Goal: Information Seeking & Learning: Learn about a topic

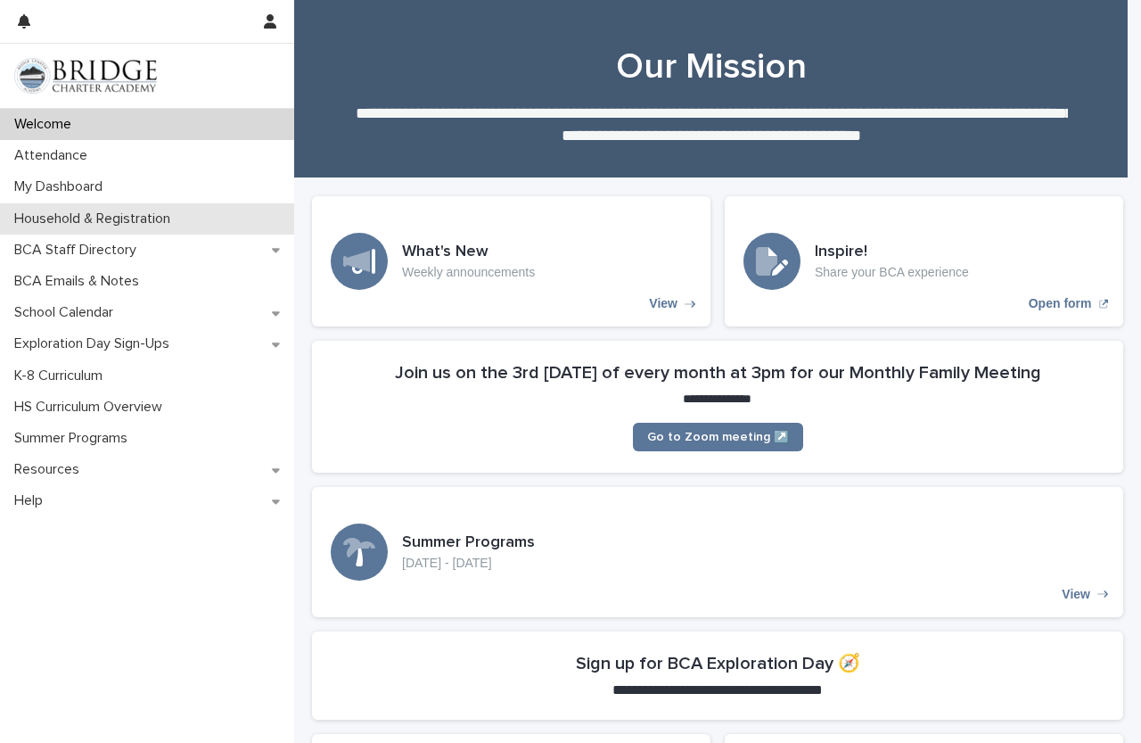
click at [122, 227] on div "Household & Registration" at bounding box center [147, 218] width 294 height 31
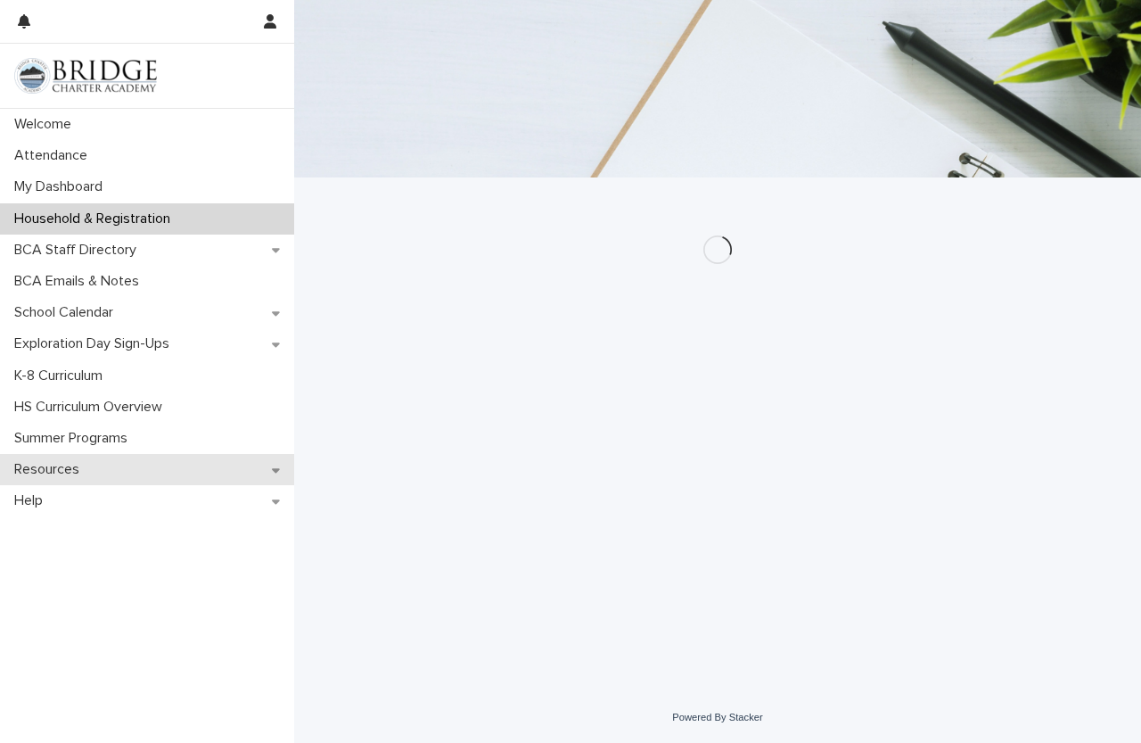
click at [82, 476] on p "Resources" at bounding box center [50, 469] width 87 height 17
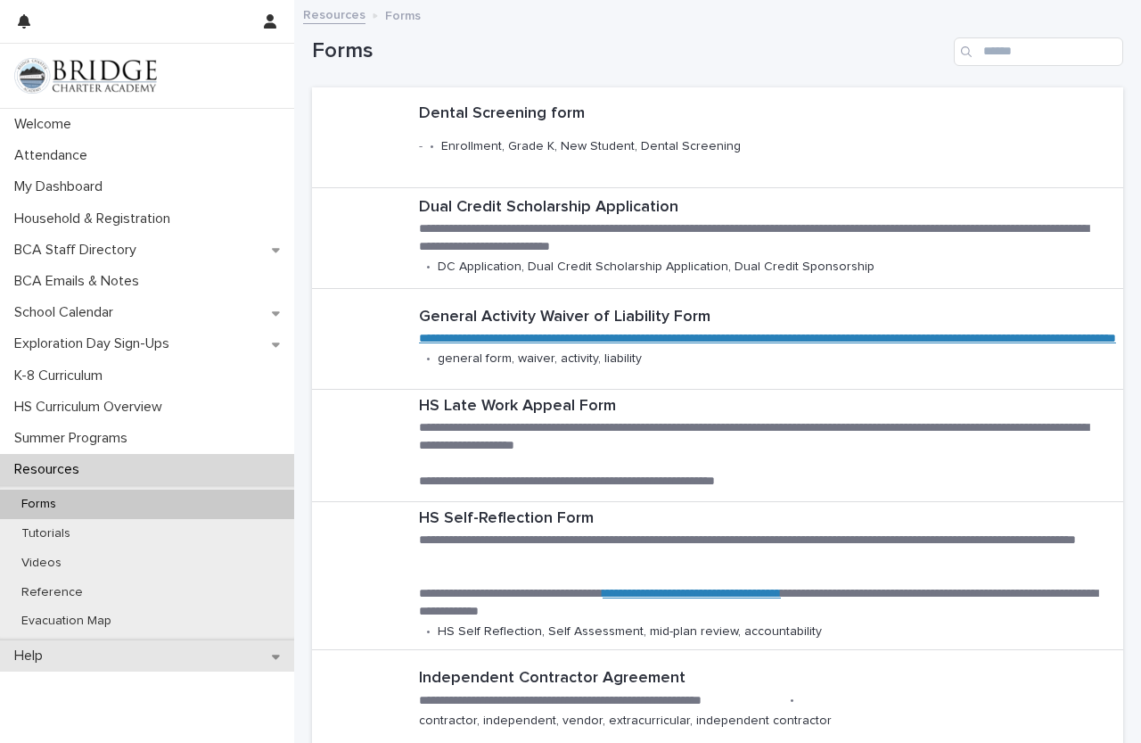
click at [110, 651] on div "Help" at bounding box center [147, 655] width 294 height 31
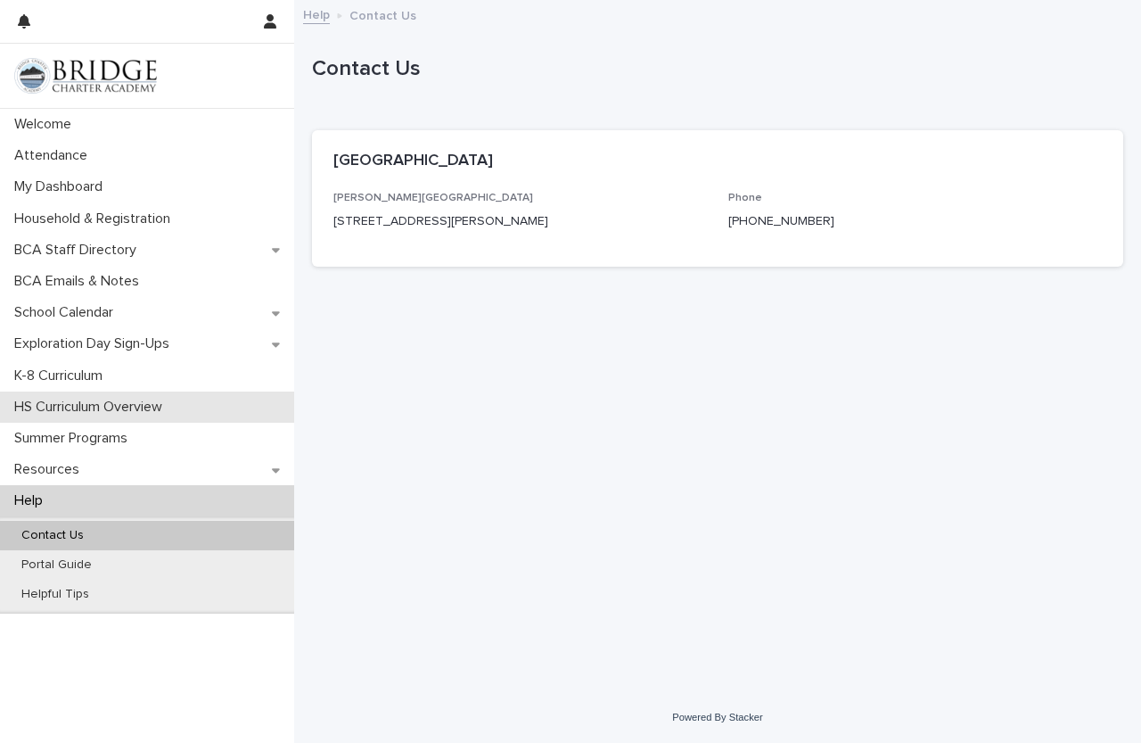
click at [81, 420] on div "HS Curriculum Overview" at bounding box center [147, 406] width 294 height 31
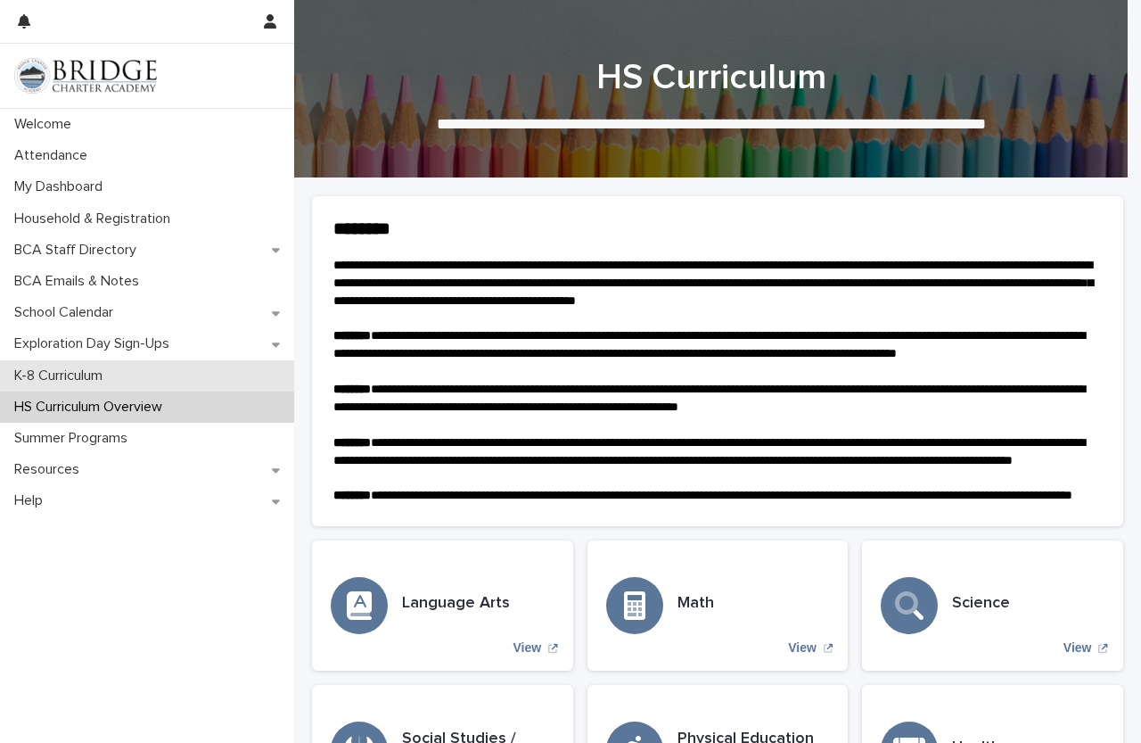
click at [99, 382] on p "K-8 Curriculum" at bounding box center [62, 375] width 110 height 17
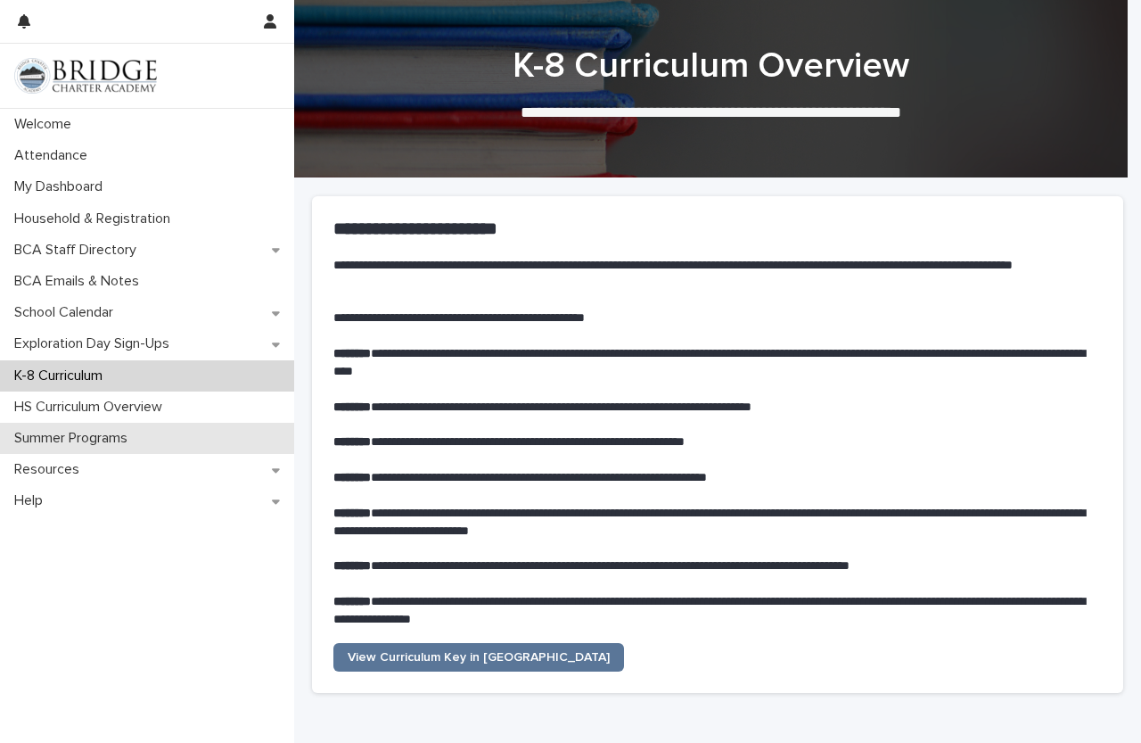
click at [102, 435] on p "Summer Programs" at bounding box center [74, 438] width 135 height 17
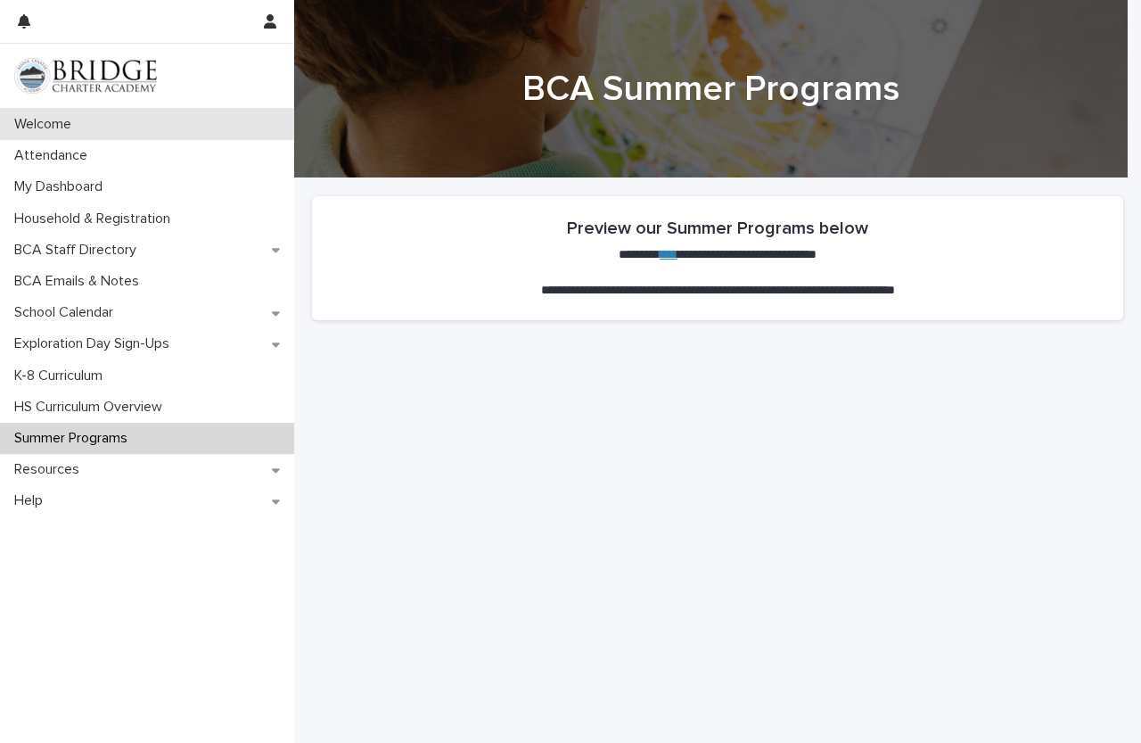
drag, startPoint x: 125, startPoint y: 422, endPoint x: 133, endPoint y: 137, distance: 284.6
click at [125, 424] on div "Summer Programs" at bounding box center [147, 438] width 294 height 31
click at [133, 137] on div "Welcome" at bounding box center [147, 124] width 294 height 31
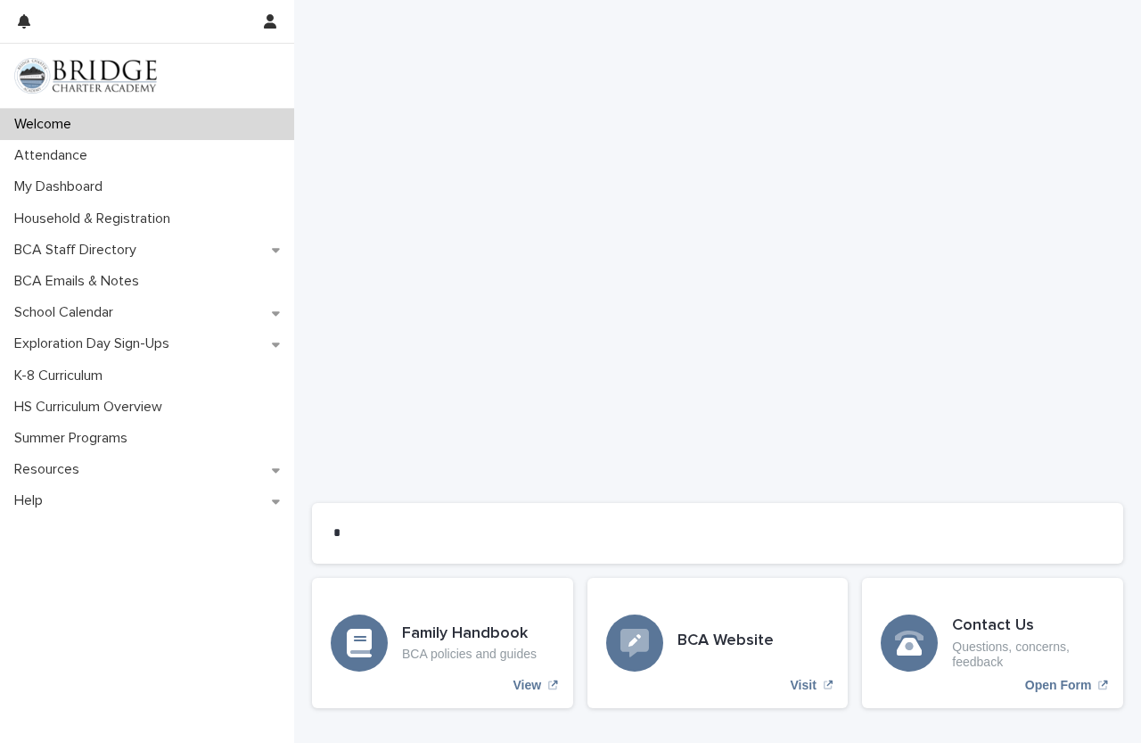
scroll to position [1311, 0]
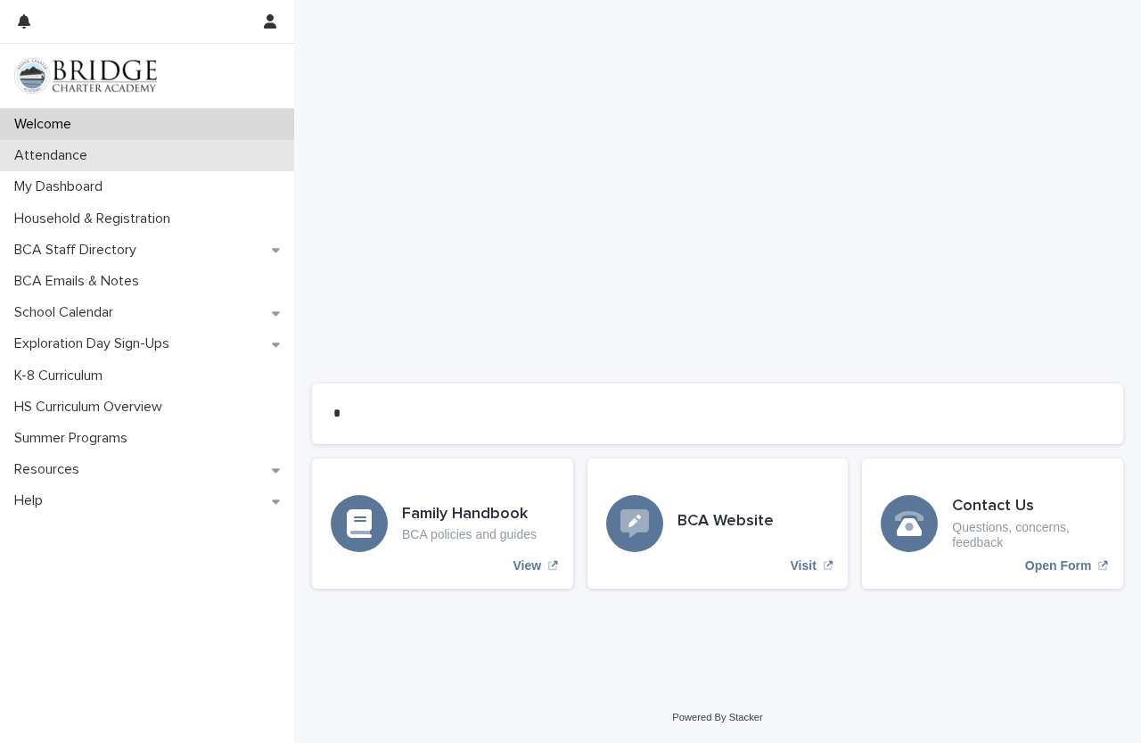
click at [120, 156] on div "Attendance" at bounding box center [147, 155] width 294 height 31
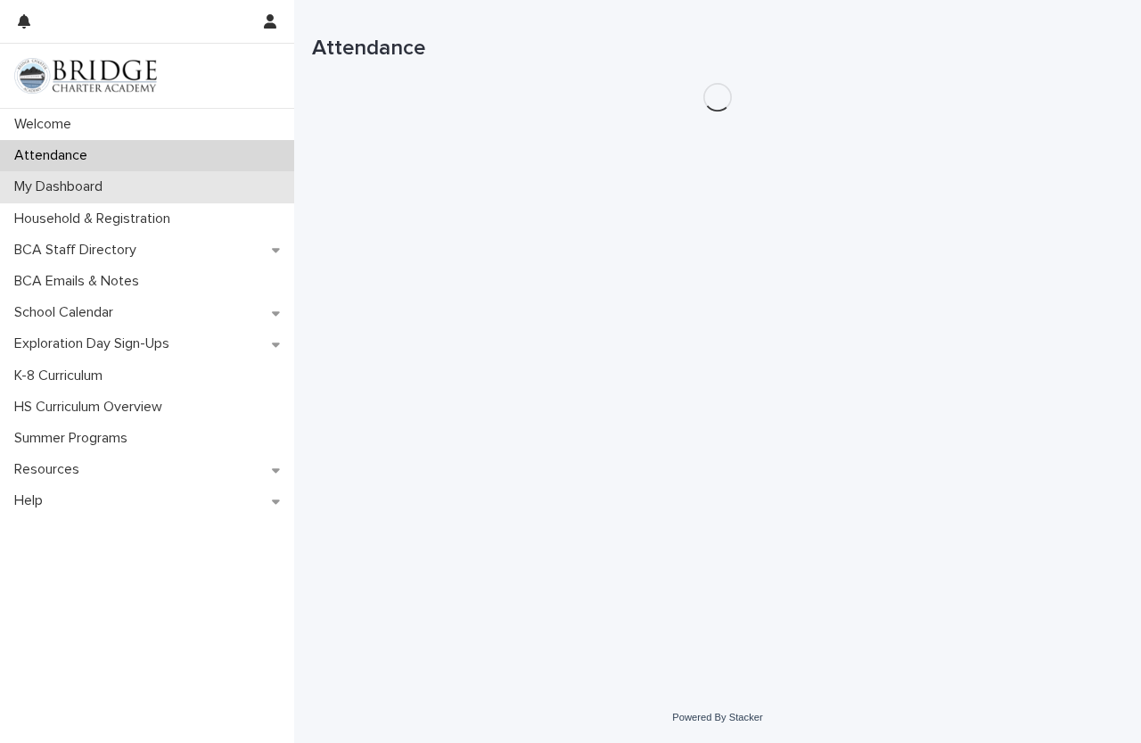
click at [117, 188] on p "My Dashboard" at bounding box center [62, 186] width 110 height 17
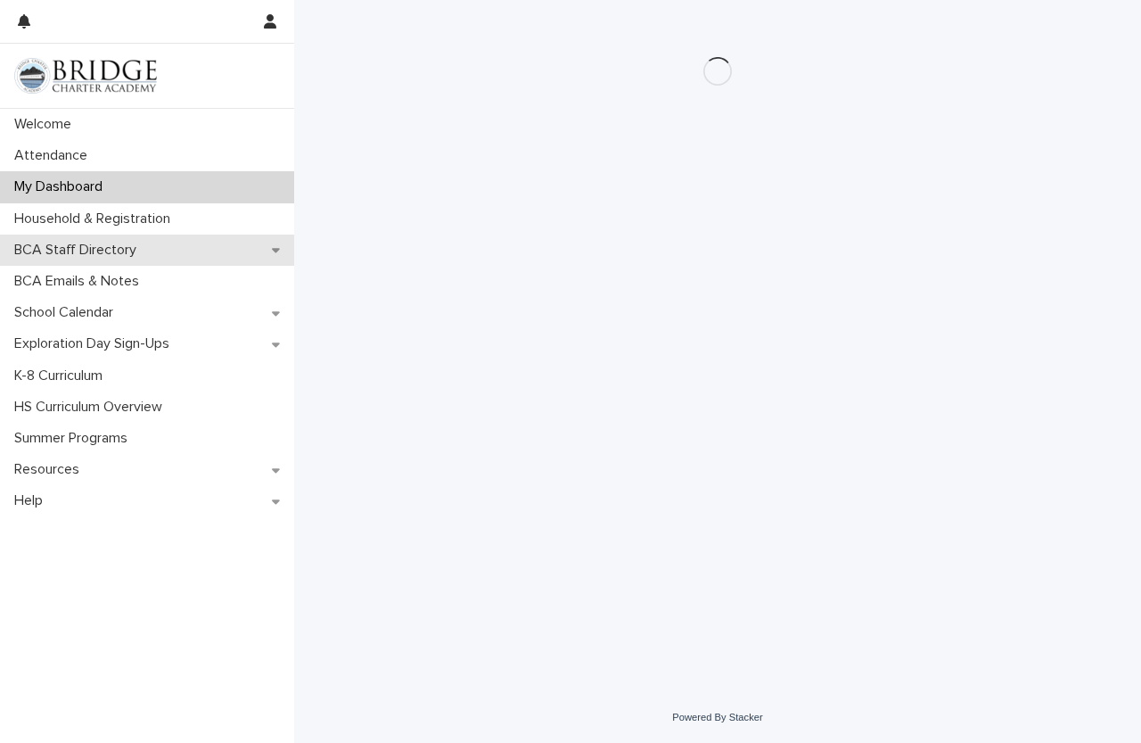
click at [128, 250] on p "BCA Staff Directory" at bounding box center [79, 250] width 144 height 17
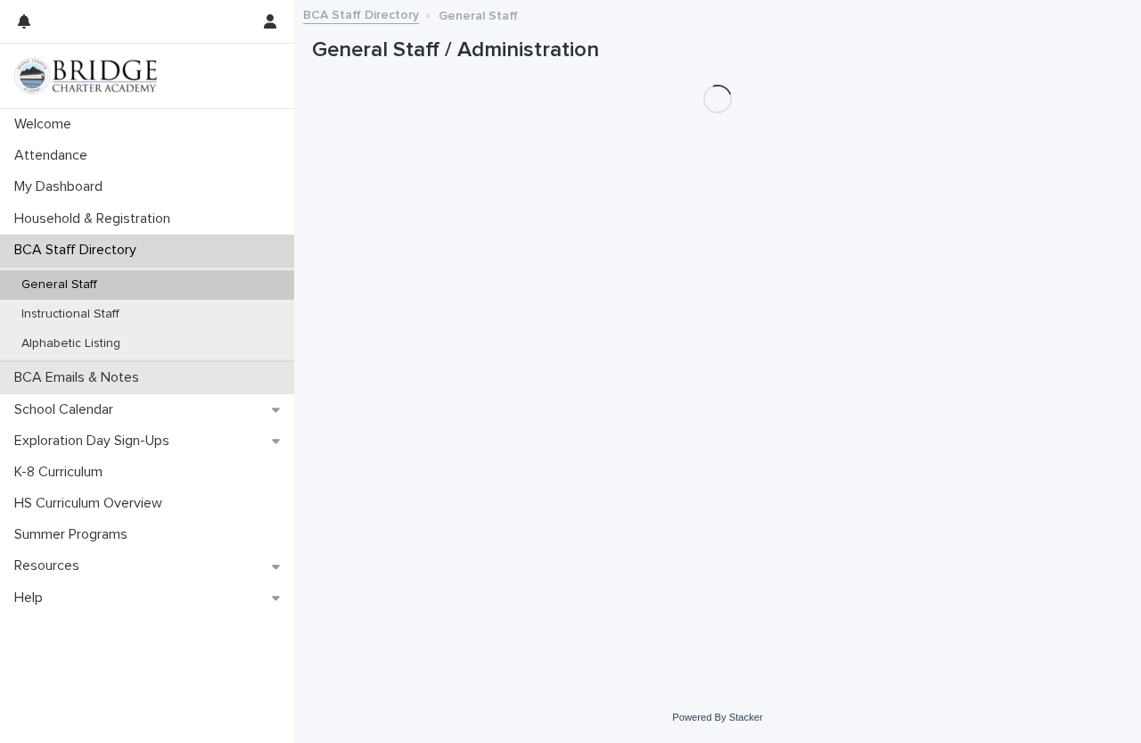
click at [132, 365] on div "BCA Emails & Notes" at bounding box center [147, 377] width 294 height 31
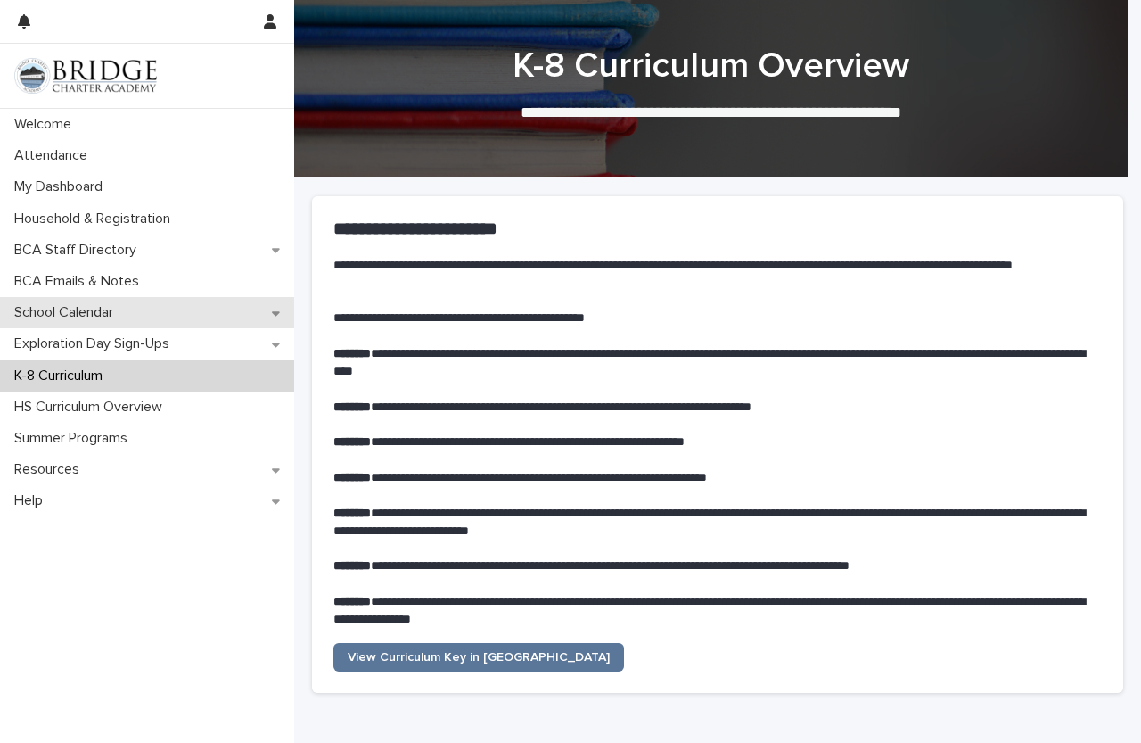
click at [100, 314] on p "School Calendar" at bounding box center [67, 312] width 120 height 17
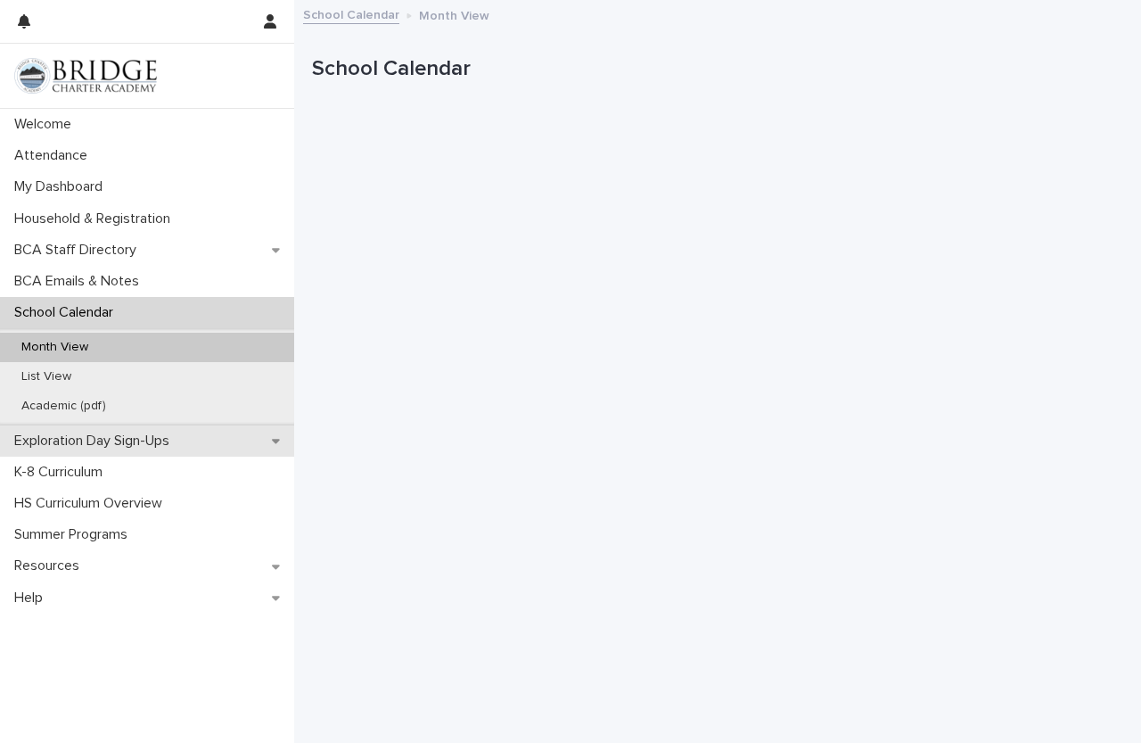
click at [77, 435] on p "Exploration Day Sign-Ups" at bounding box center [95, 441] width 177 height 17
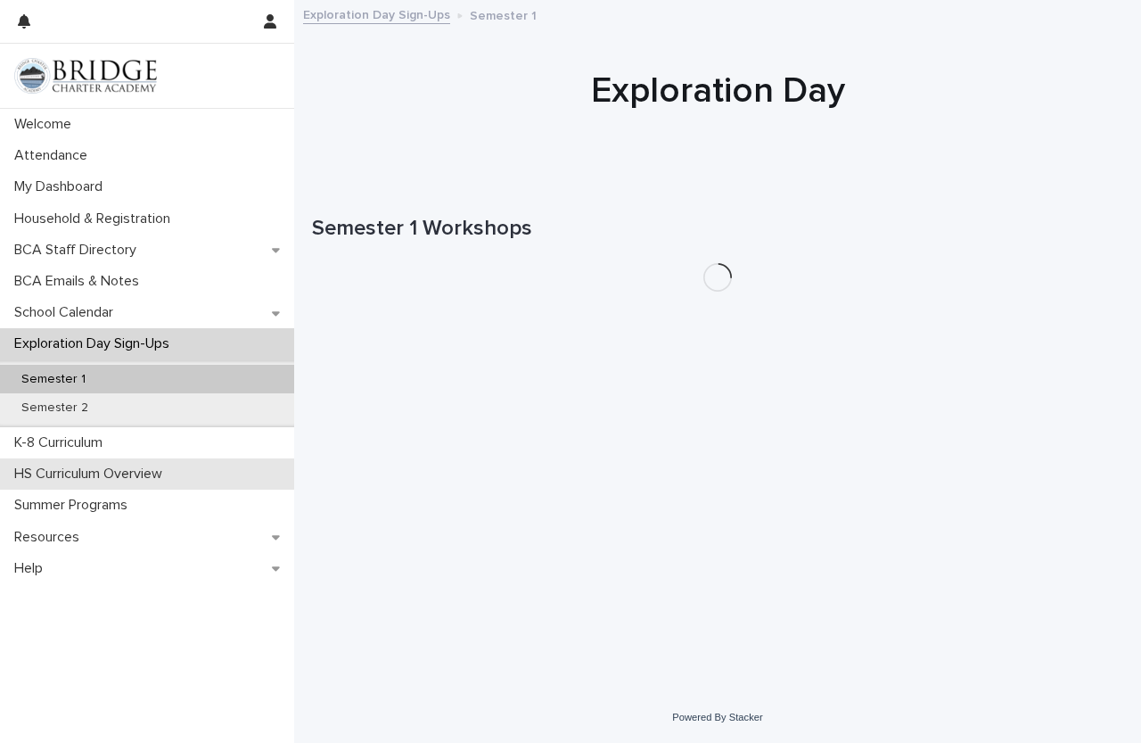
click at [72, 483] on div "HS Curriculum Overview" at bounding box center [147, 473] width 294 height 31
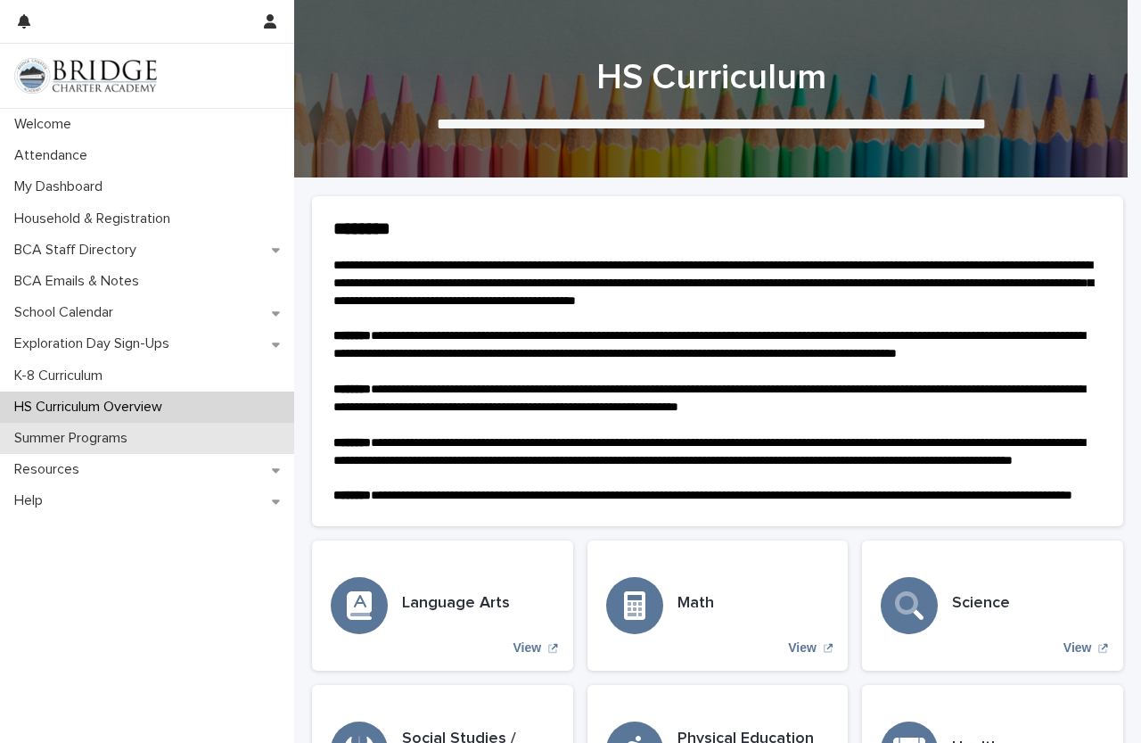
click at [102, 442] on p "Summer Programs" at bounding box center [74, 438] width 135 height 17
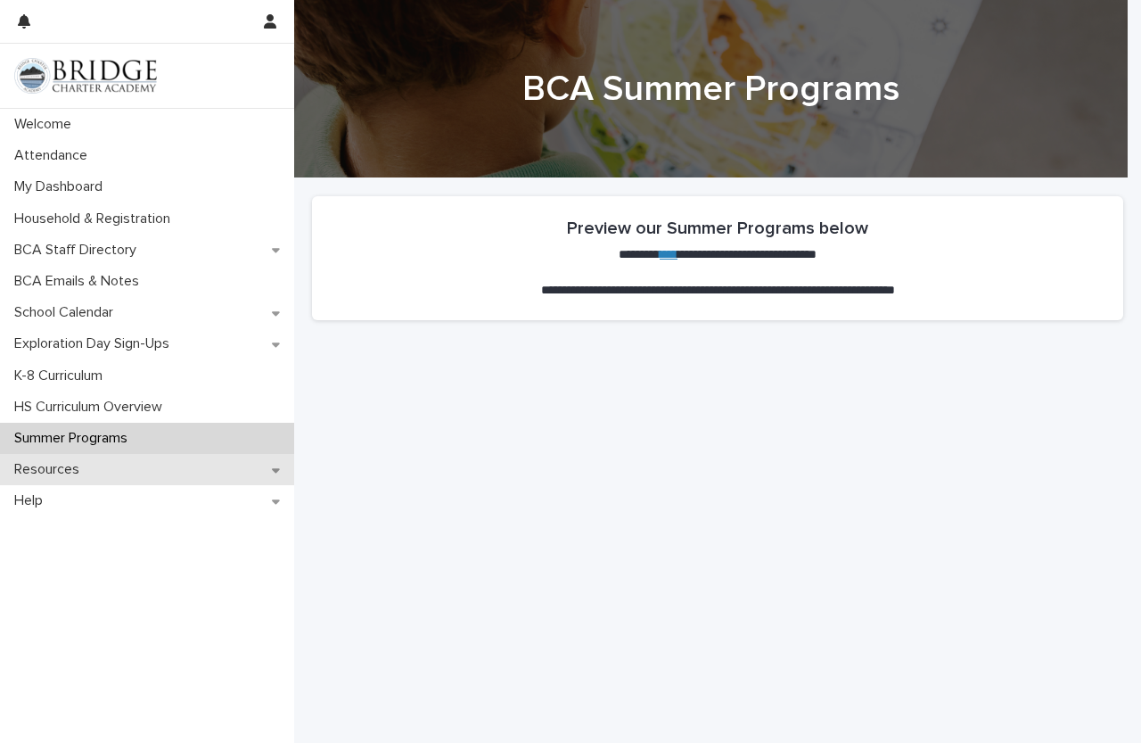
click at [105, 462] on div "Resources" at bounding box center [147, 469] width 294 height 31
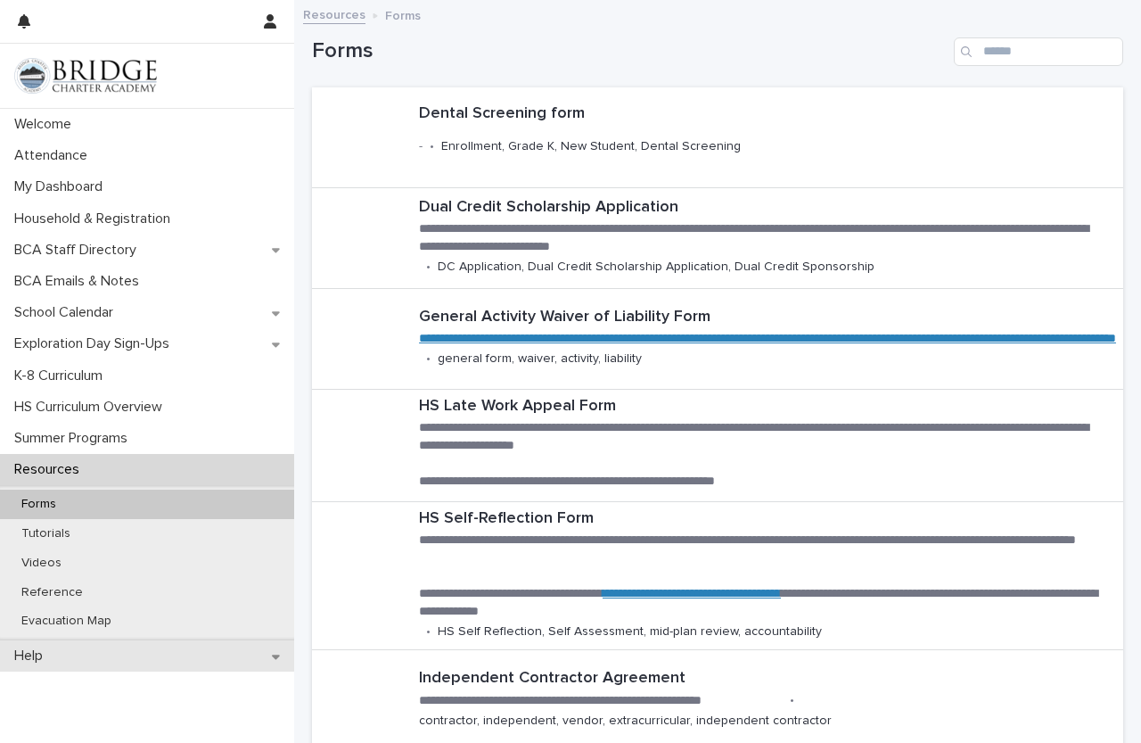
click at [70, 640] on div "Help" at bounding box center [147, 655] width 294 height 31
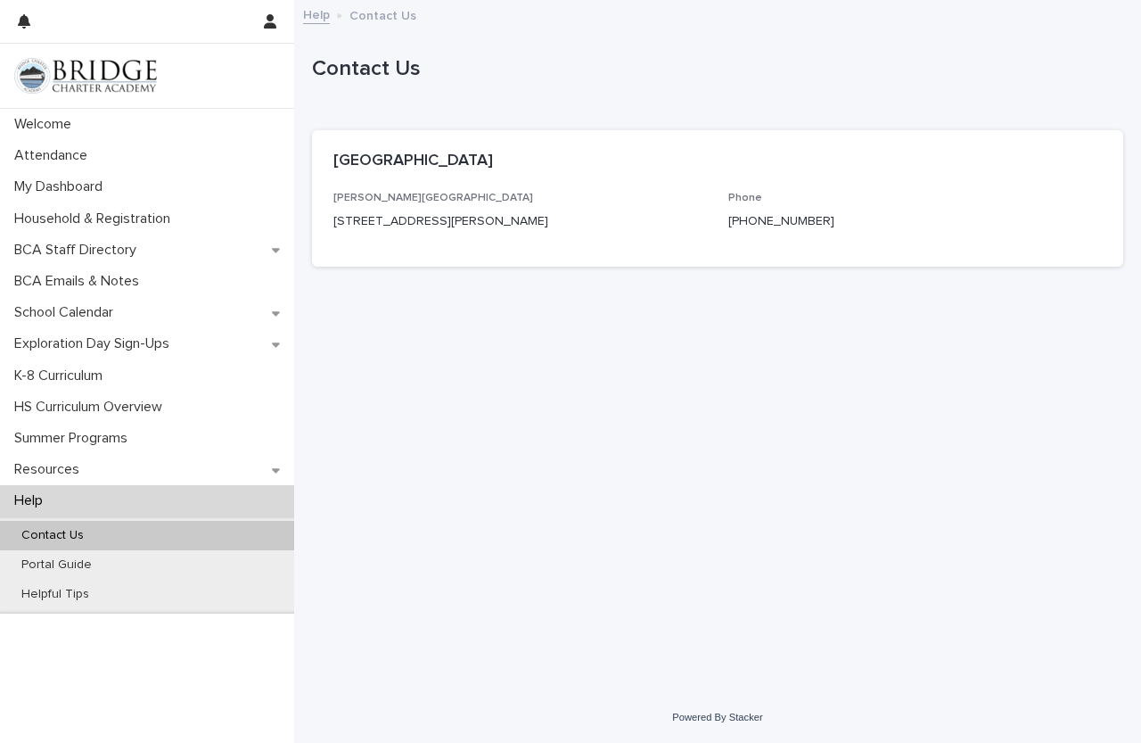
click at [118, 508] on div "Help" at bounding box center [147, 500] width 294 height 31
click at [121, 480] on div "Resources" at bounding box center [147, 469] width 294 height 31
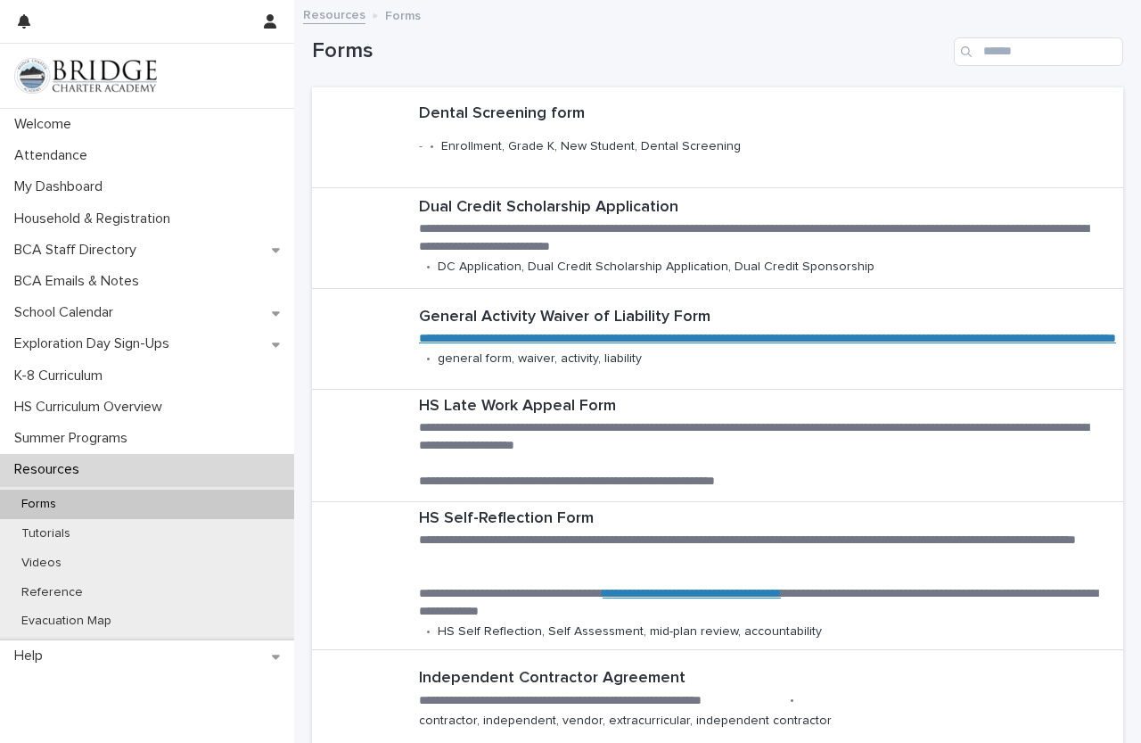
click at [129, 466] on div "Resources" at bounding box center [147, 469] width 294 height 31
click at [136, 385] on div "K-8 Curriculum" at bounding box center [147, 375] width 294 height 31
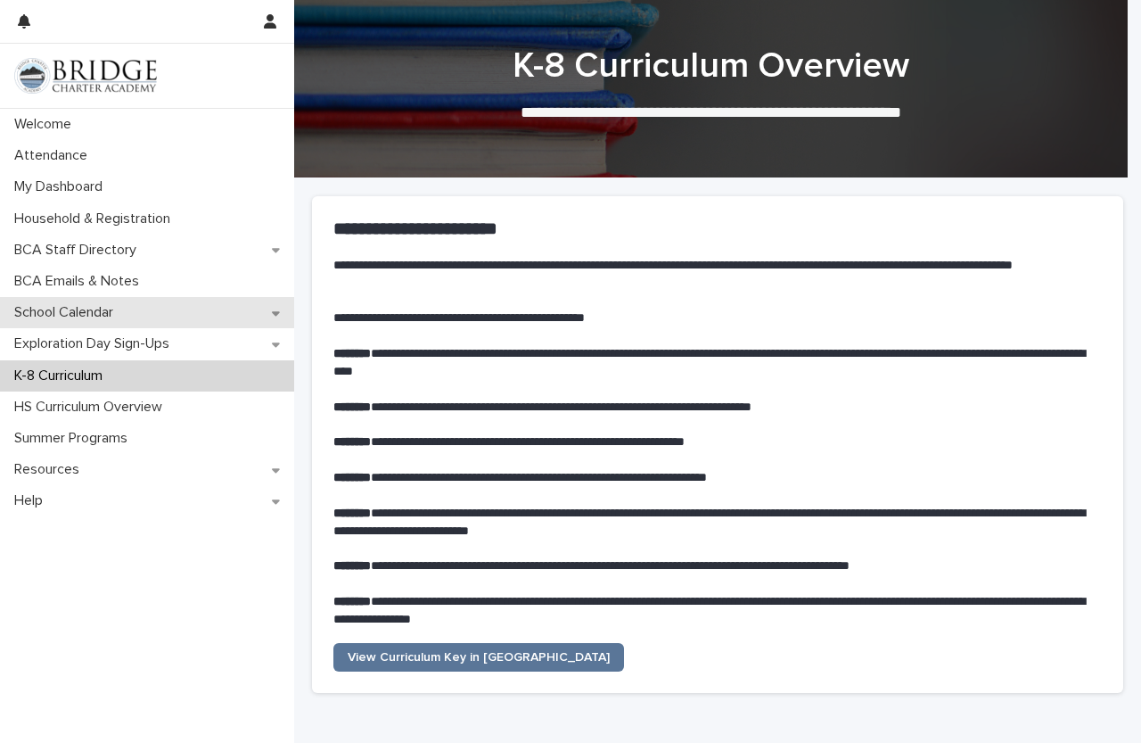
click at [152, 314] on div "School Calendar" at bounding box center [147, 312] width 294 height 31
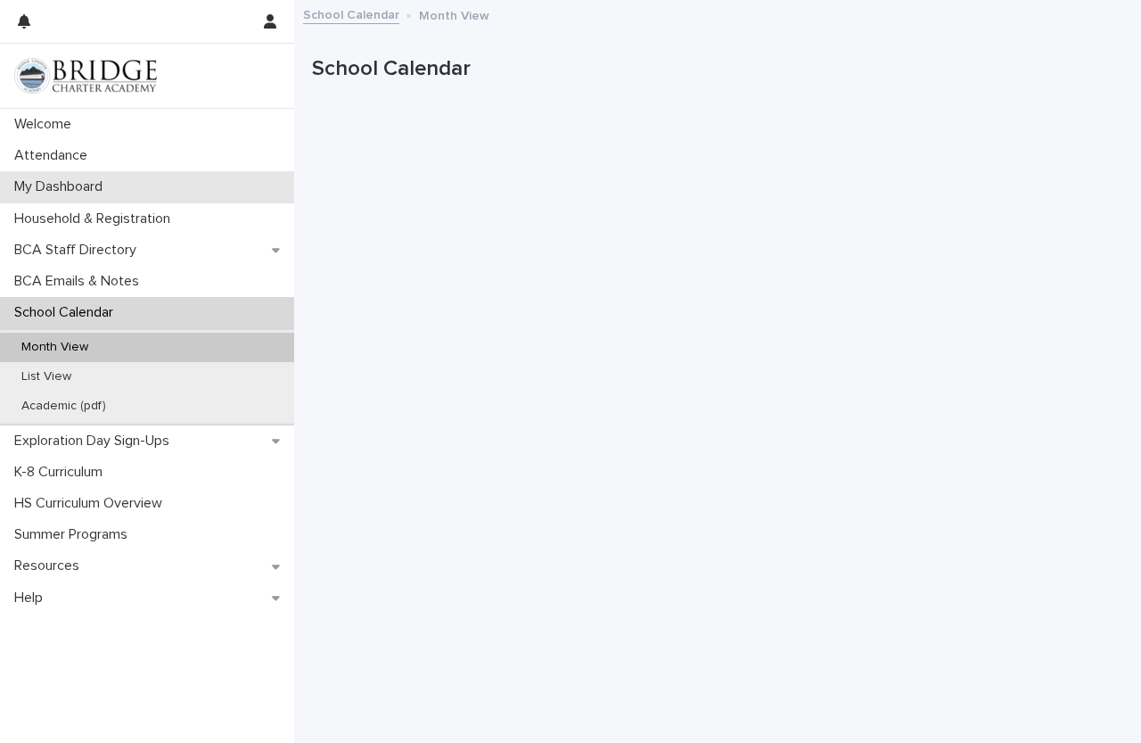
click at [183, 198] on div "My Dashboard" at bounding box center [147, 186] width 294 height 31
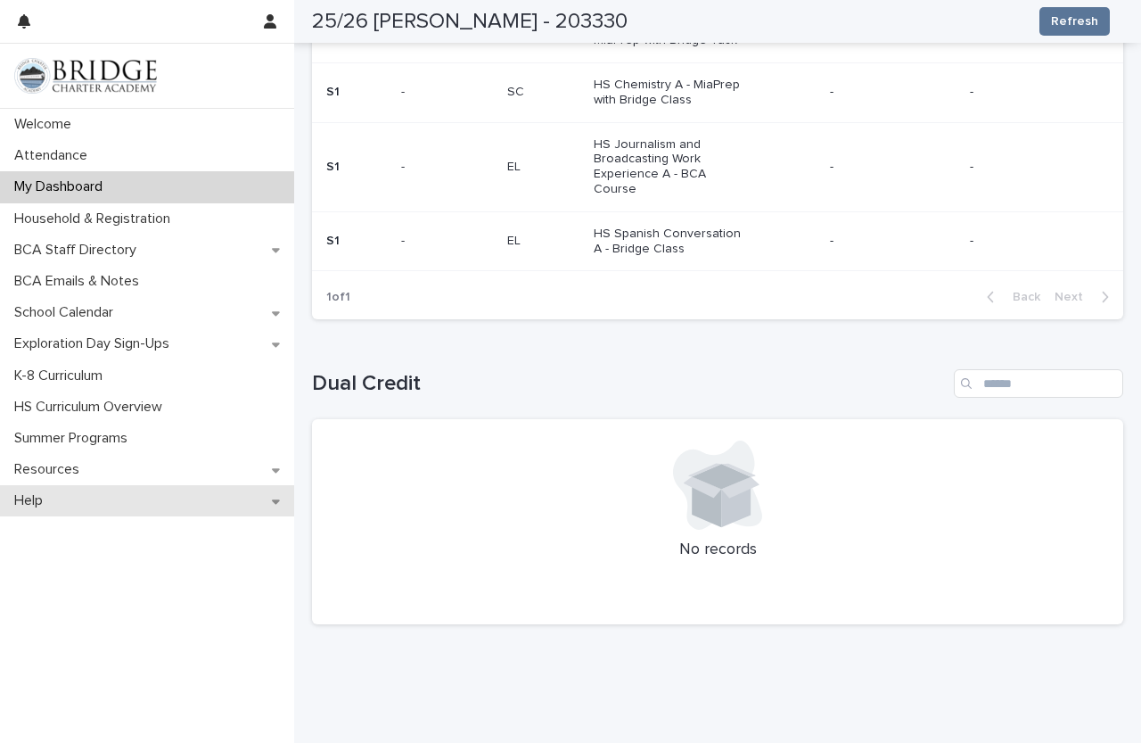
scroll to position [872, 0]
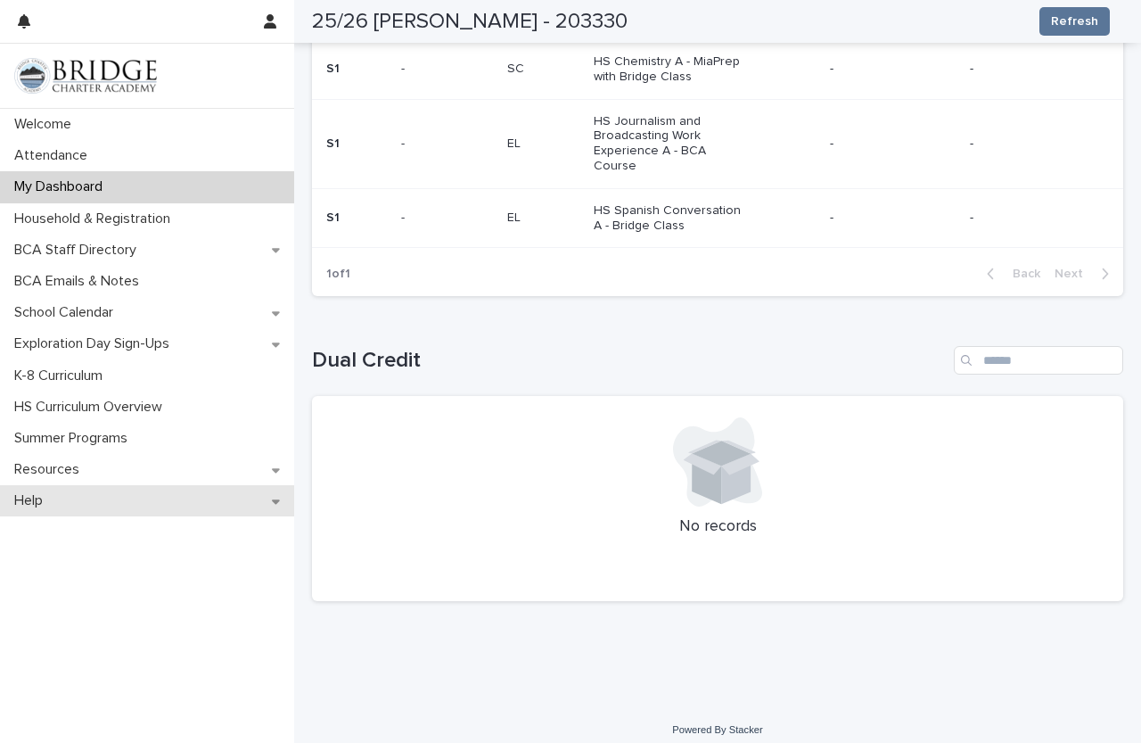
click at [121, 492] on div "Help" at bounding box center [147, 500] width 294 height 31
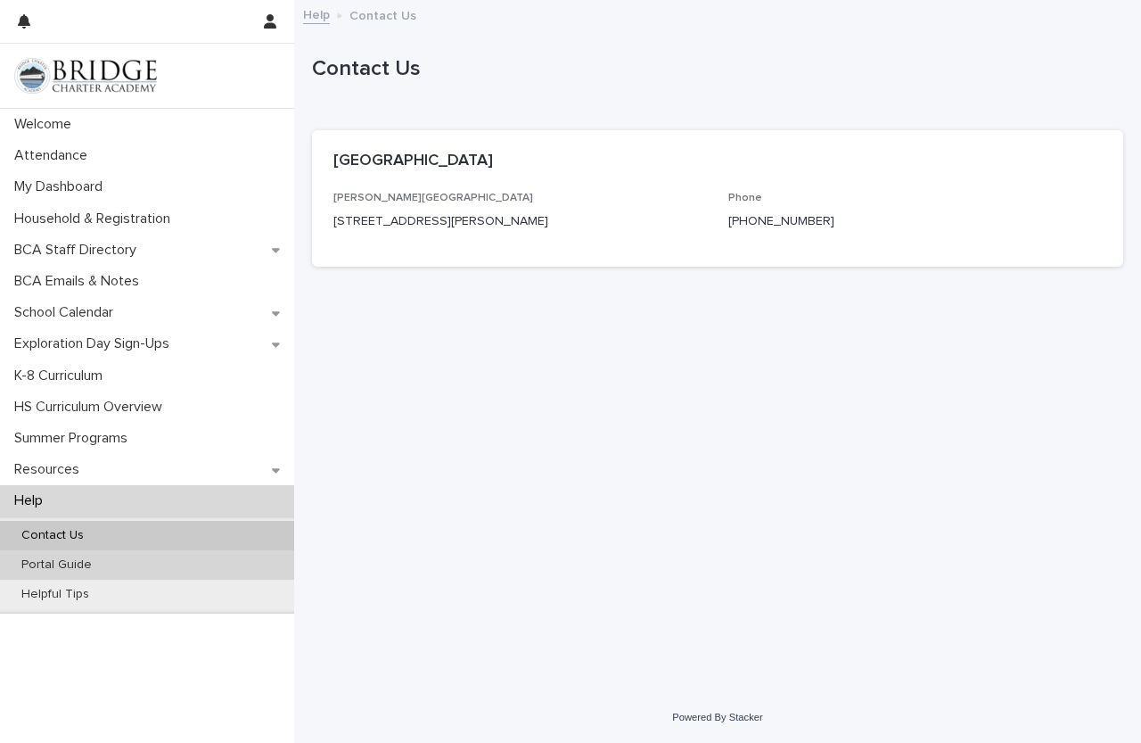
click at [165, 572] on div "Portal Guide" at bounding box center [147, 564] width 294 height 29
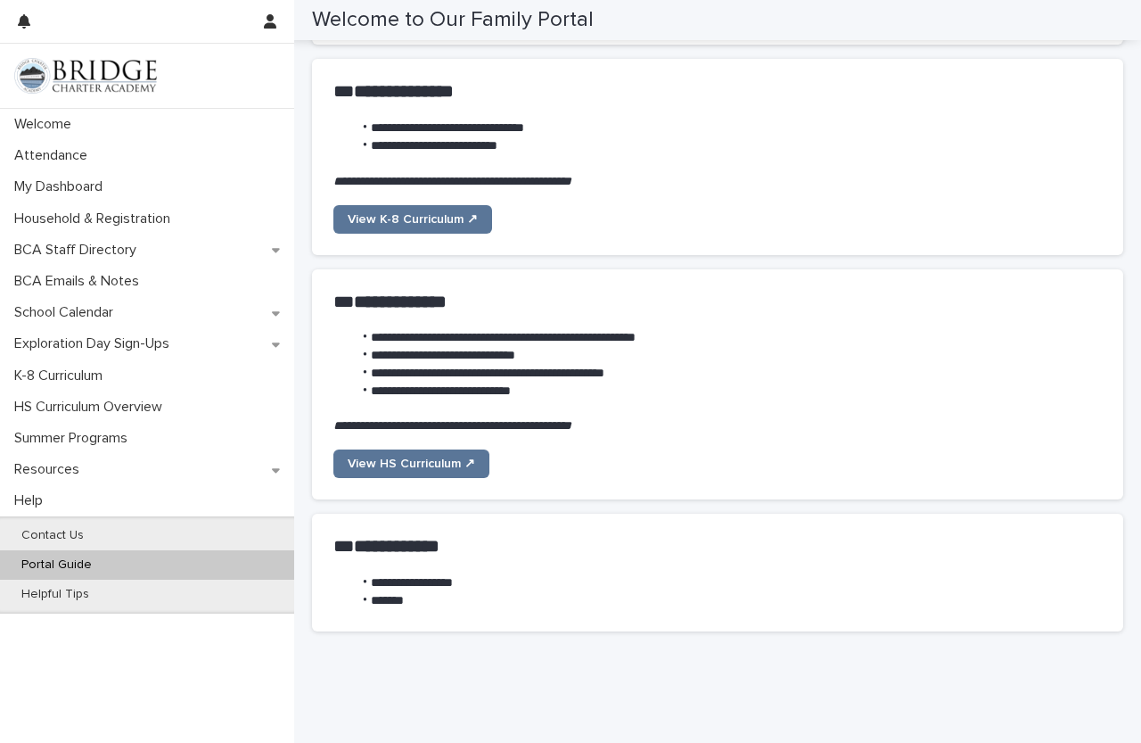
scroll to position [1293, 0]
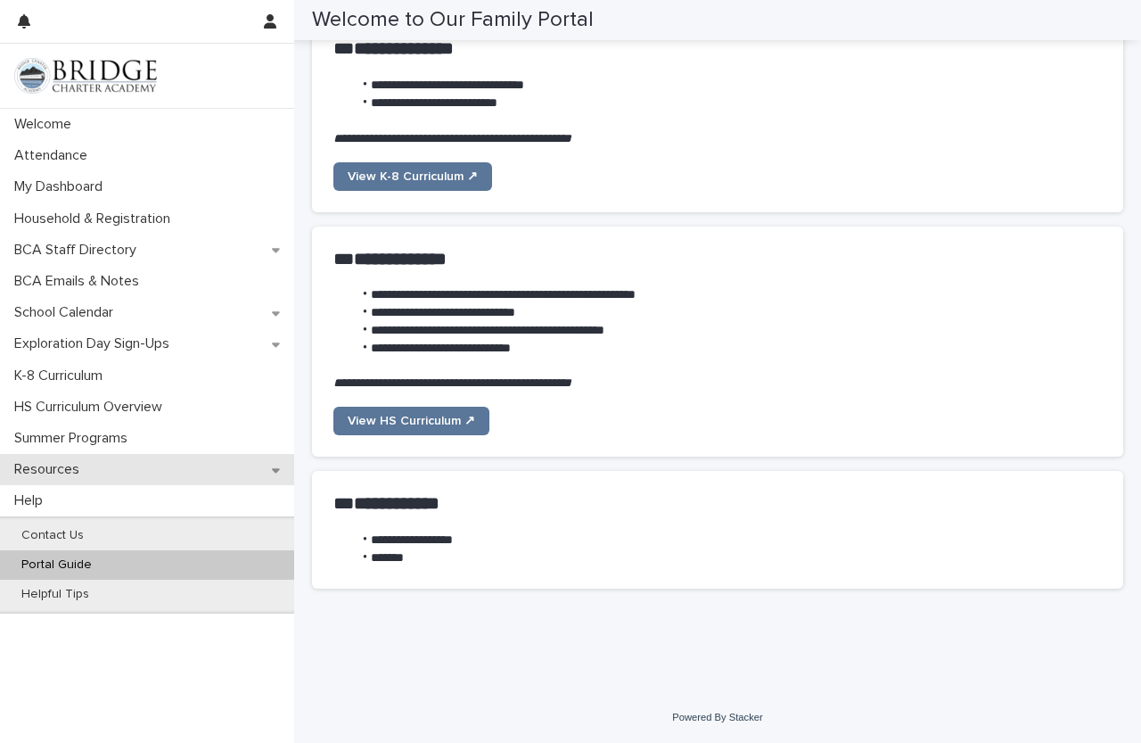
click at [72, 479] on div "Resources" at bounding box center [147, 469] width 294 height 31
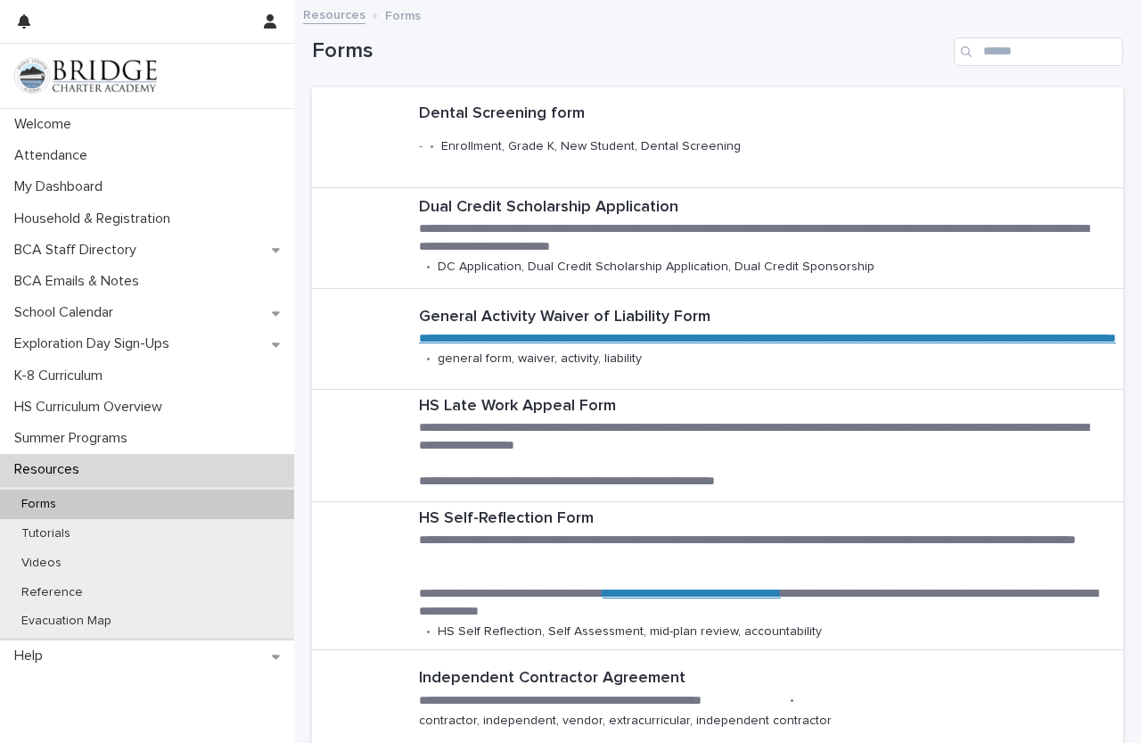
click at [140, 457] on div "Resources" at bounding box center [147, 469] width 294 height 31
click at [140, 445] on p "Summer Programs" at bounding box center [74, 438] width 135 height 17
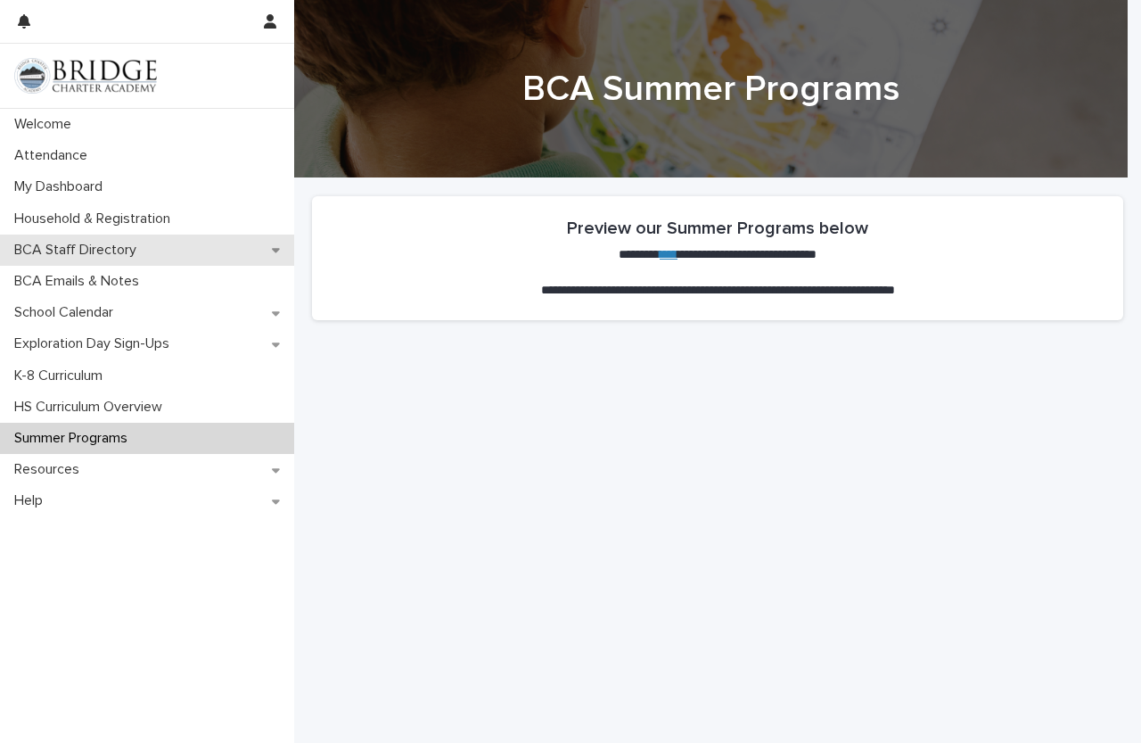
click at [276, 242] on div "BCA Staff Directory" at bounding box center [147, 250] width 294 height 31
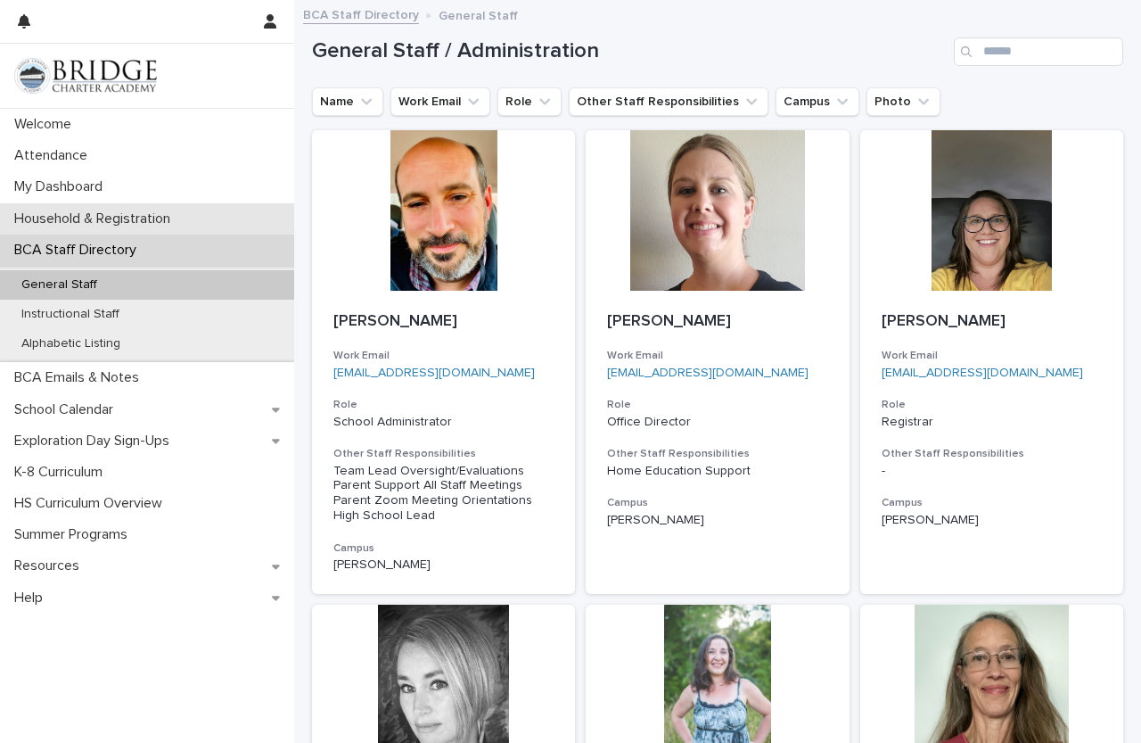
click at [258, 209] on div "Household & Registration" at bounding box center [147, 218] width 294 height 31
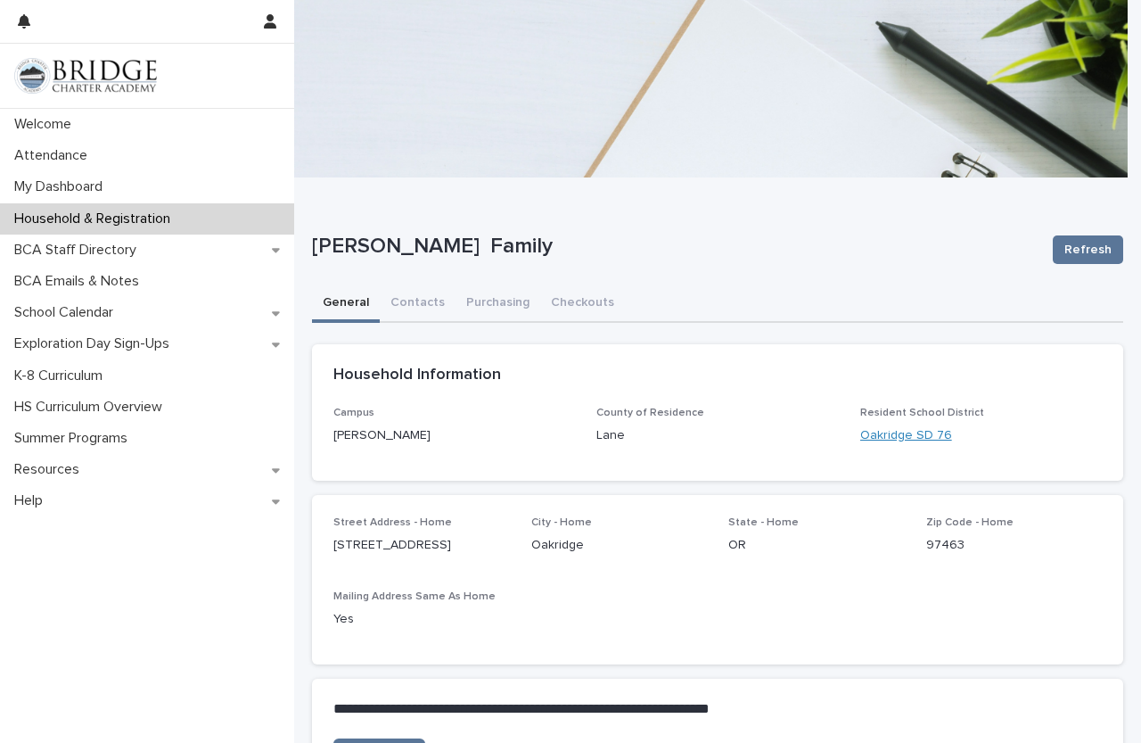
click at [906, 444] on link "Oakridge SD 76" at bounding box center [907, 435] width 92 height 19
click at [111, 193] on p "My Dashboard" at bounding box center [62, 186] width 110 height 17
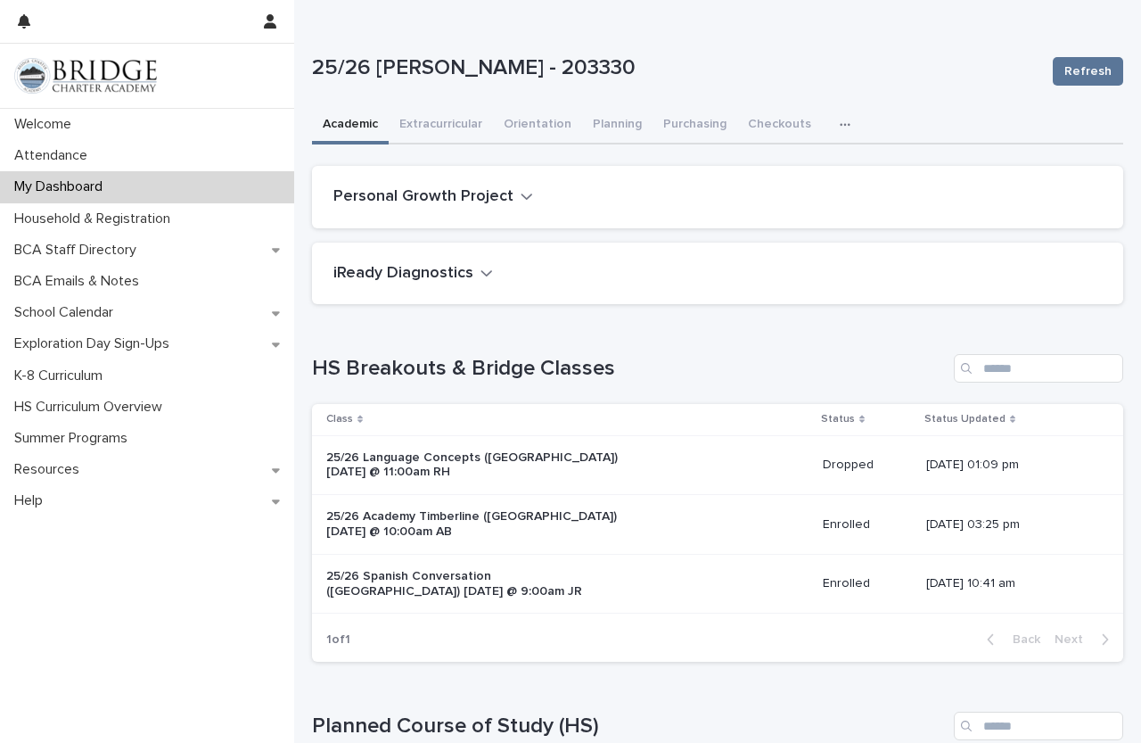
click at [160, 177] on div "My Dashboard" at bounding box center [147, 186] width 294 height 31
click at [136, 161] on div "Attendance" at bounding box center [147, 155] width 294 height 31
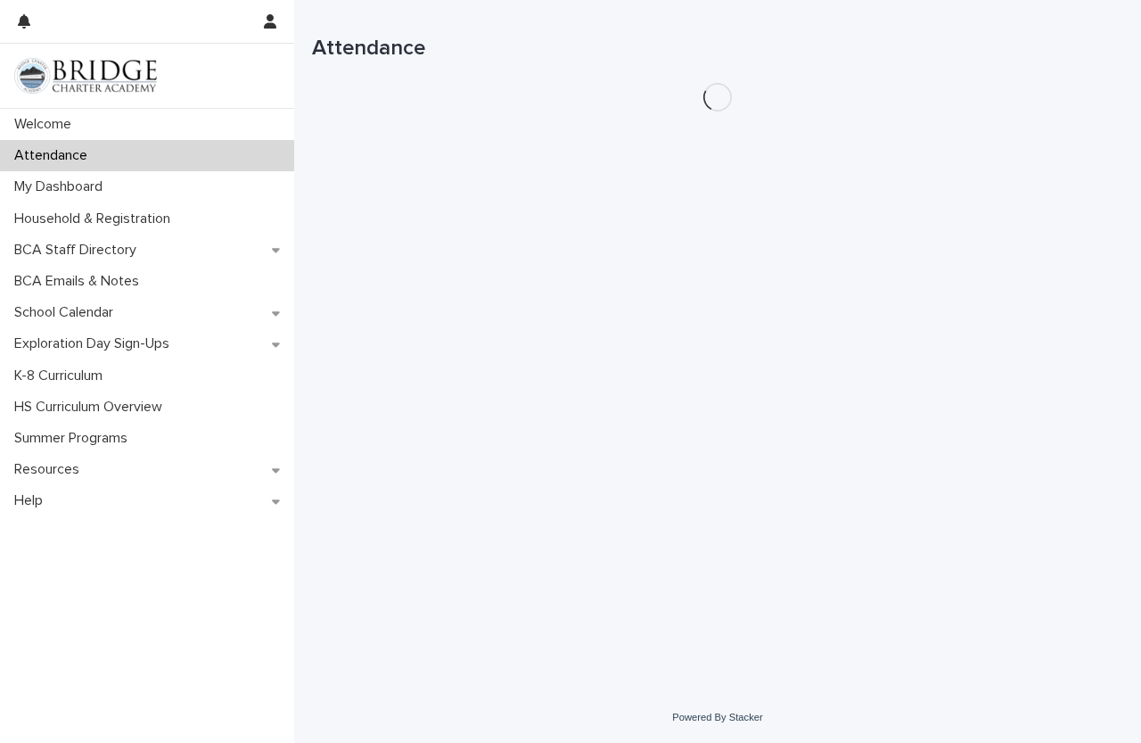
click at [149, 144] on div "Attendance" at bounding box center [147, 155] width 294 height 31
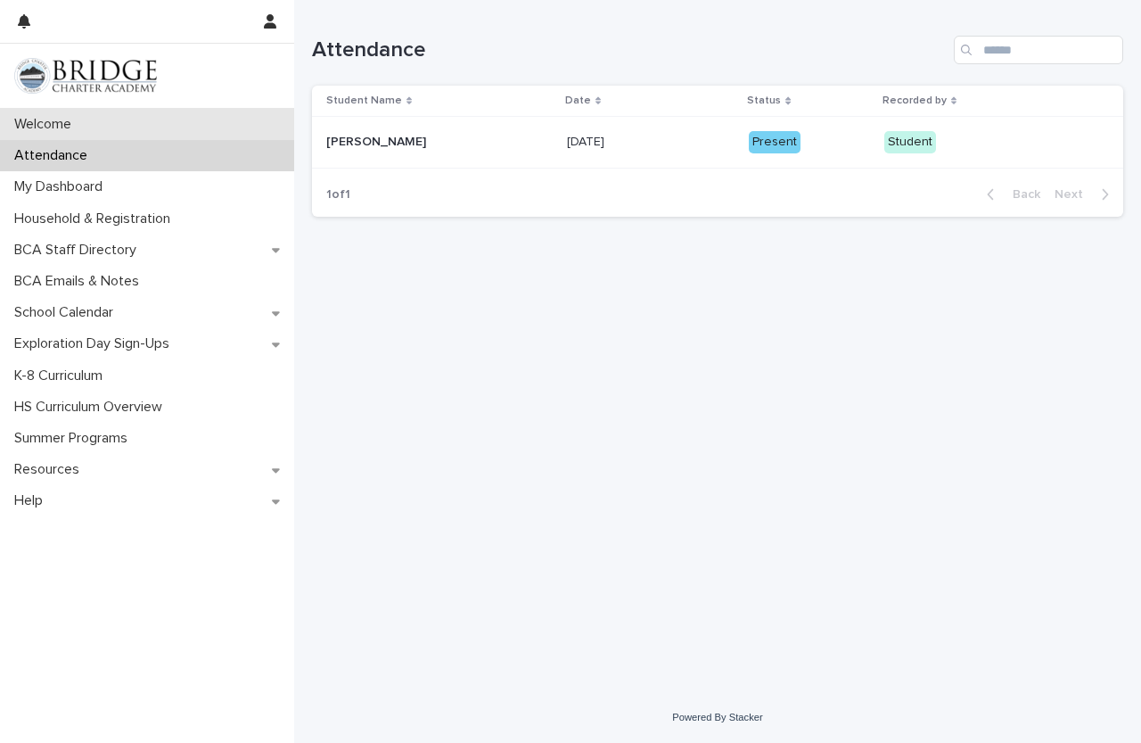
click at [155, 136] on div "Welcome" at bounding box center [147, 124] width 294 height 31
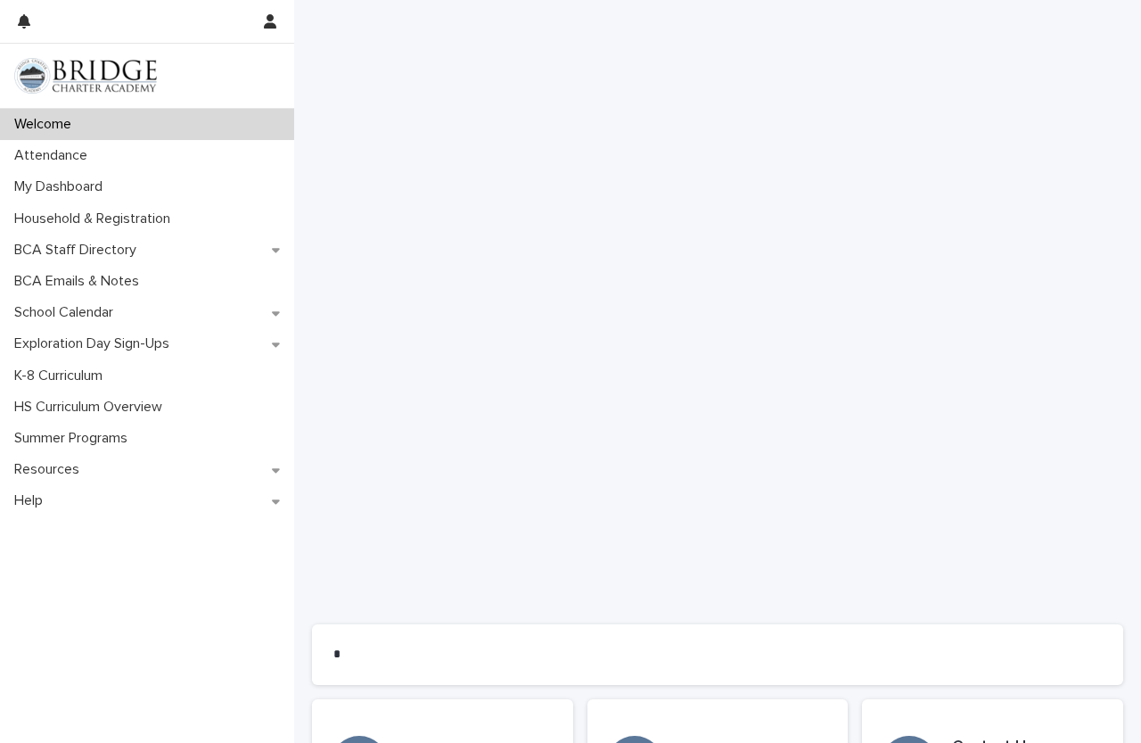
scroll to position [1311, 0]
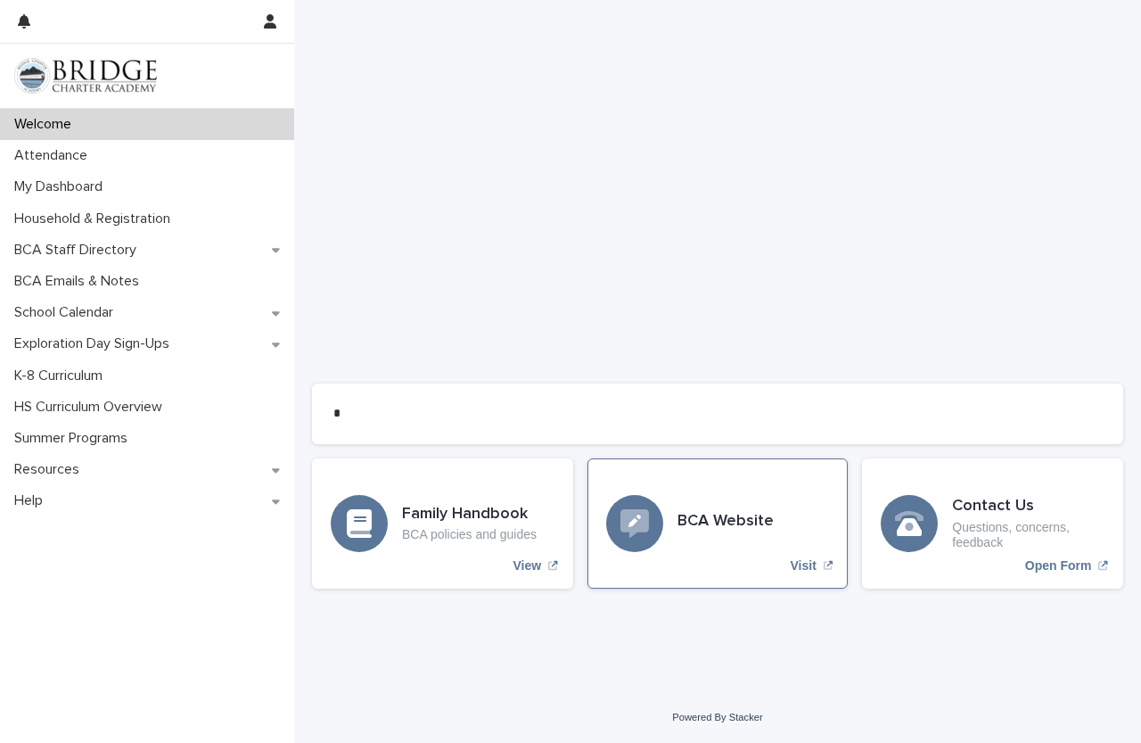
click at [767, 558] on div "BCA Website Visit" at bounding box center [718, 523] width 261 height 130
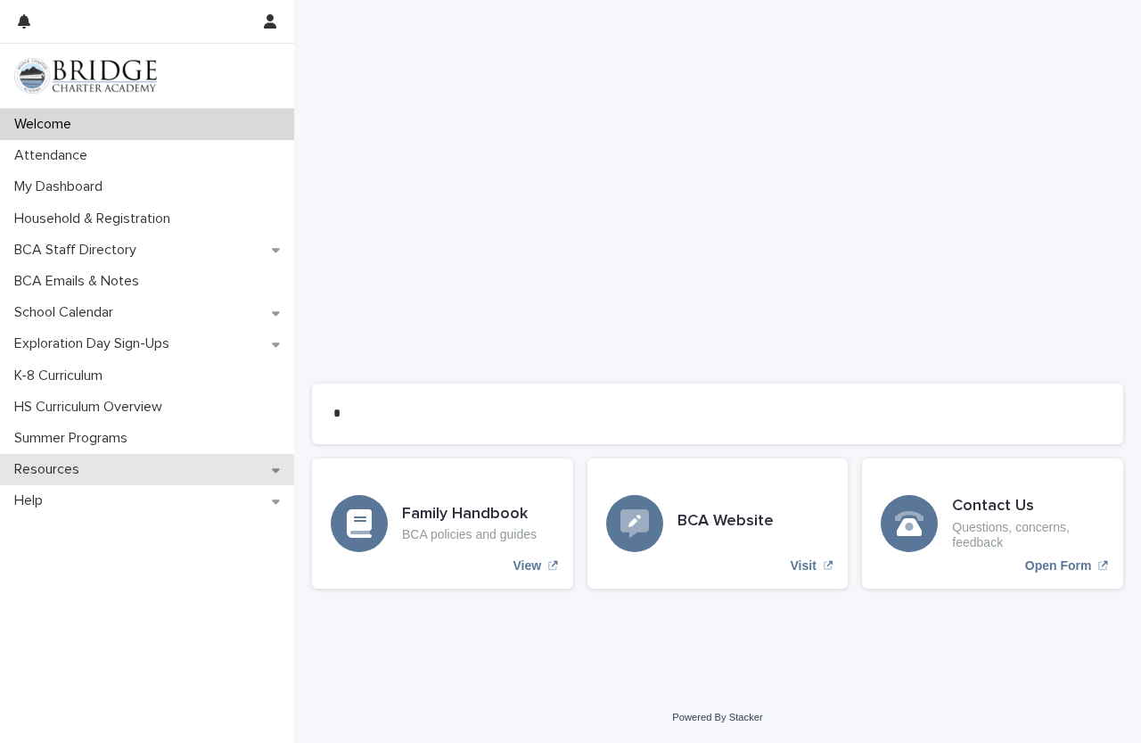
click at [129, 479] on div "Resources" at bounding box center [147, 469] width 294 height 31
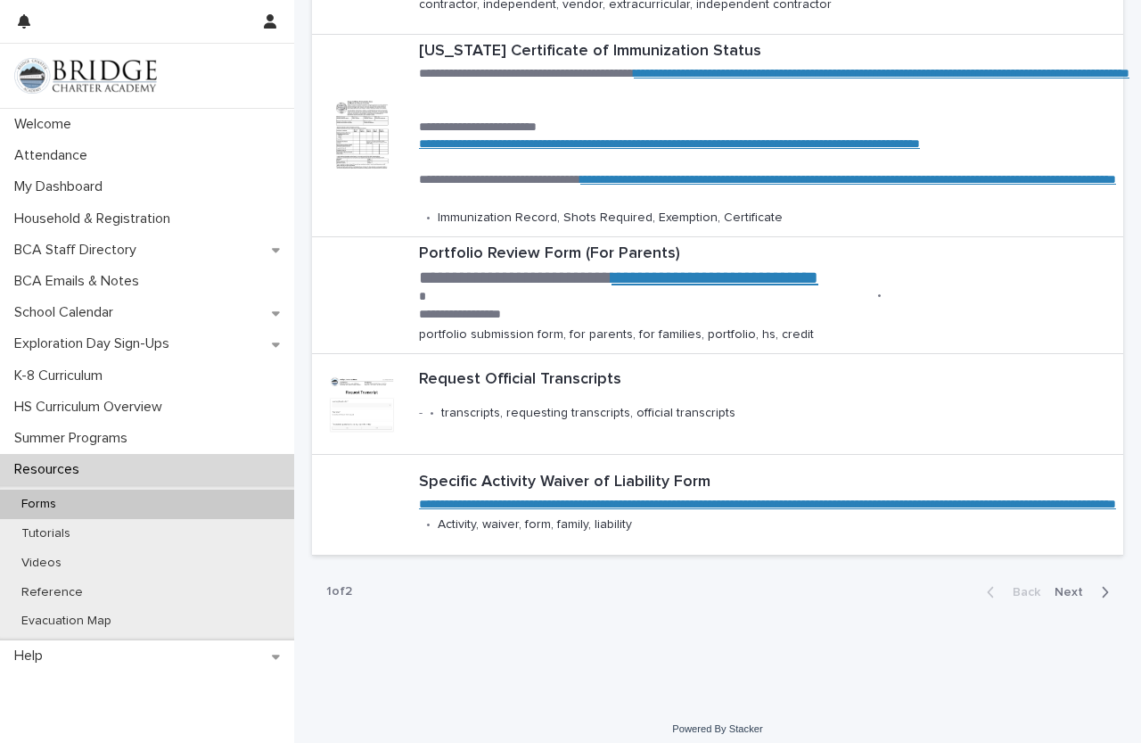
scroll to position [728, 0]
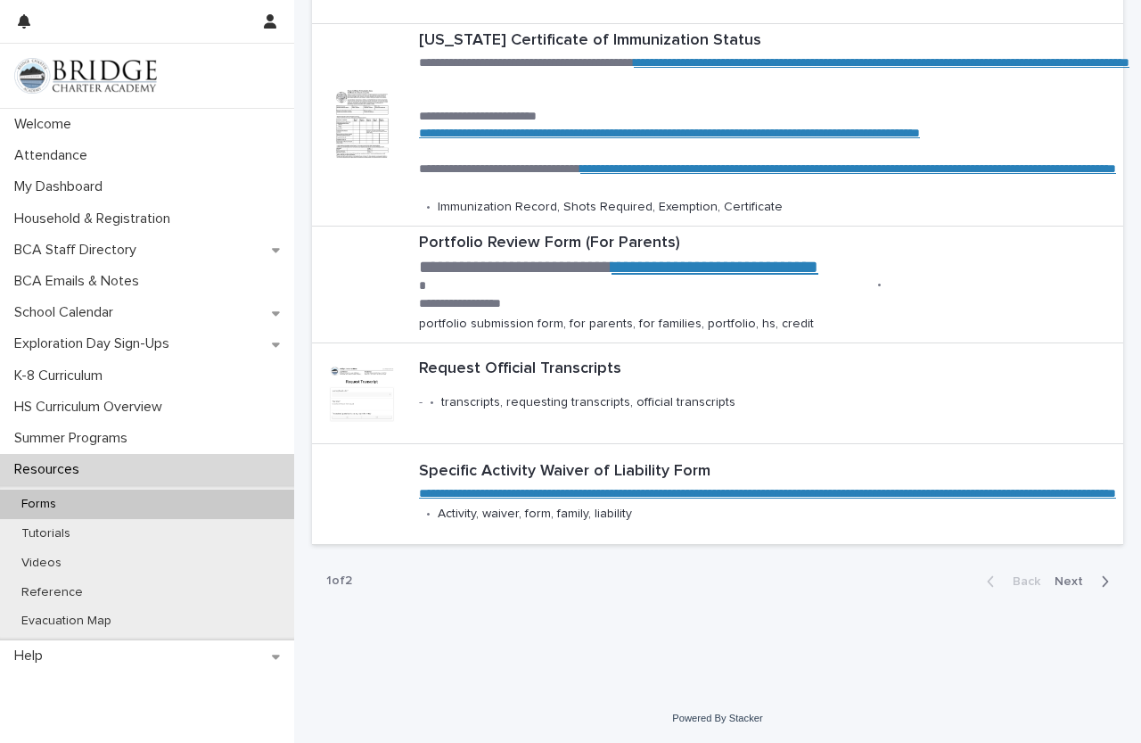
click at [1094, 584] on div "button" at bounding box center [1101, 581] width 15 height 16
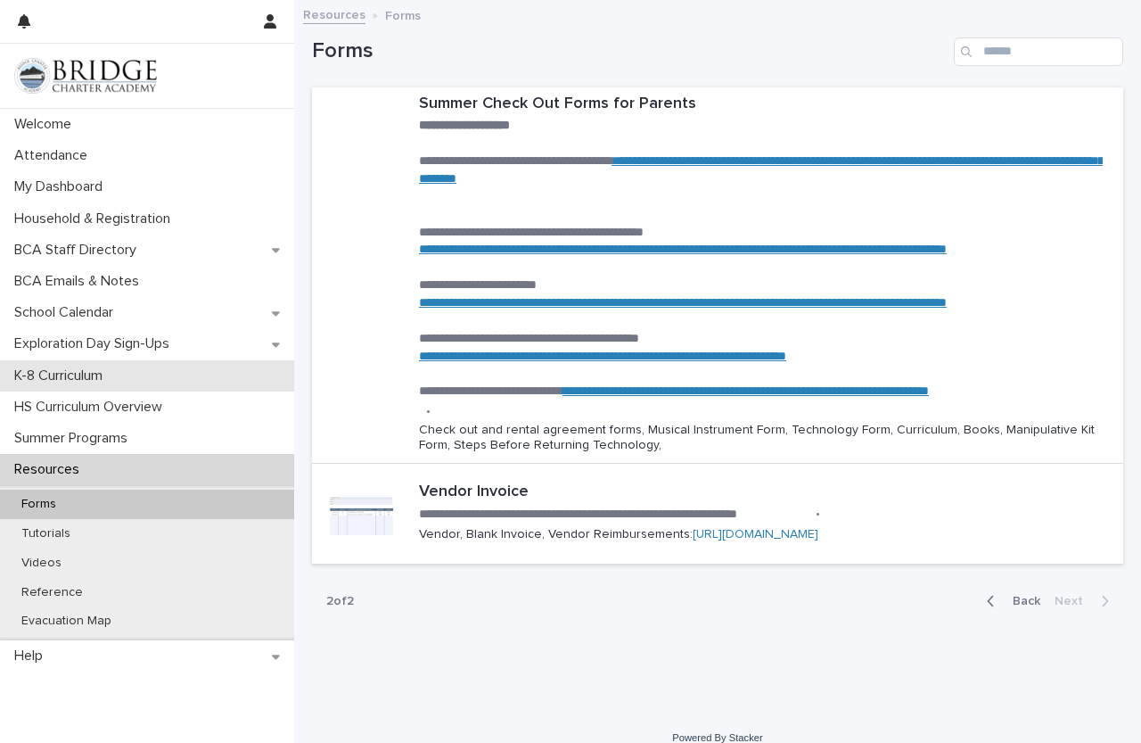
click at [70, 382] on p "K-8 Curriculum" at bounding box center [62, 375] width 110 height 17
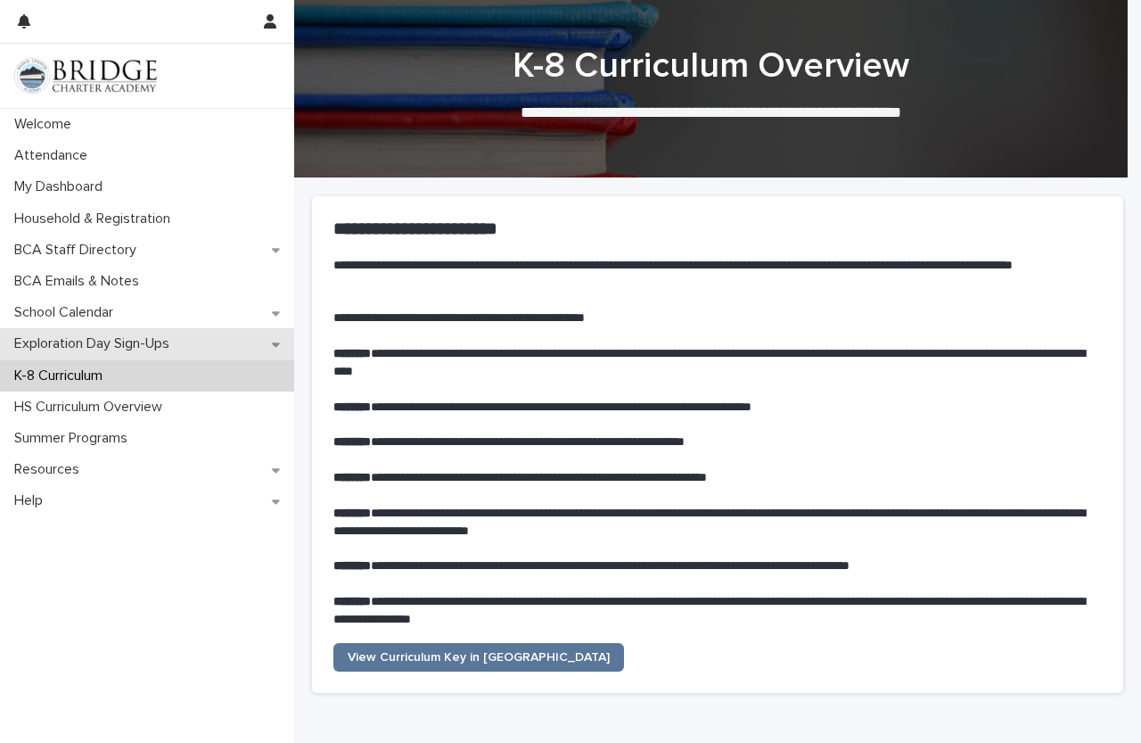
click at [86, 335] on p "Exploration Day Sign-Ups" at bounding box center [95, 343] width 177 height 17
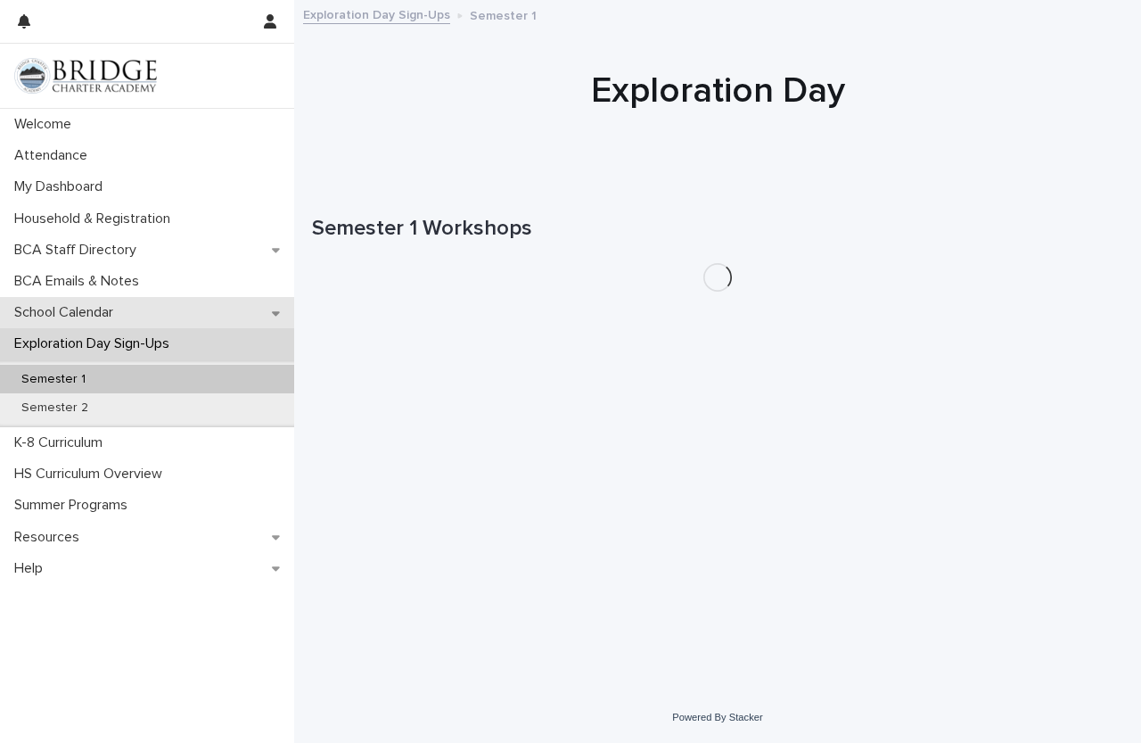
click at [113, 301] on div "School Calendar" at bounding box center [147, 312] width 294 height 31
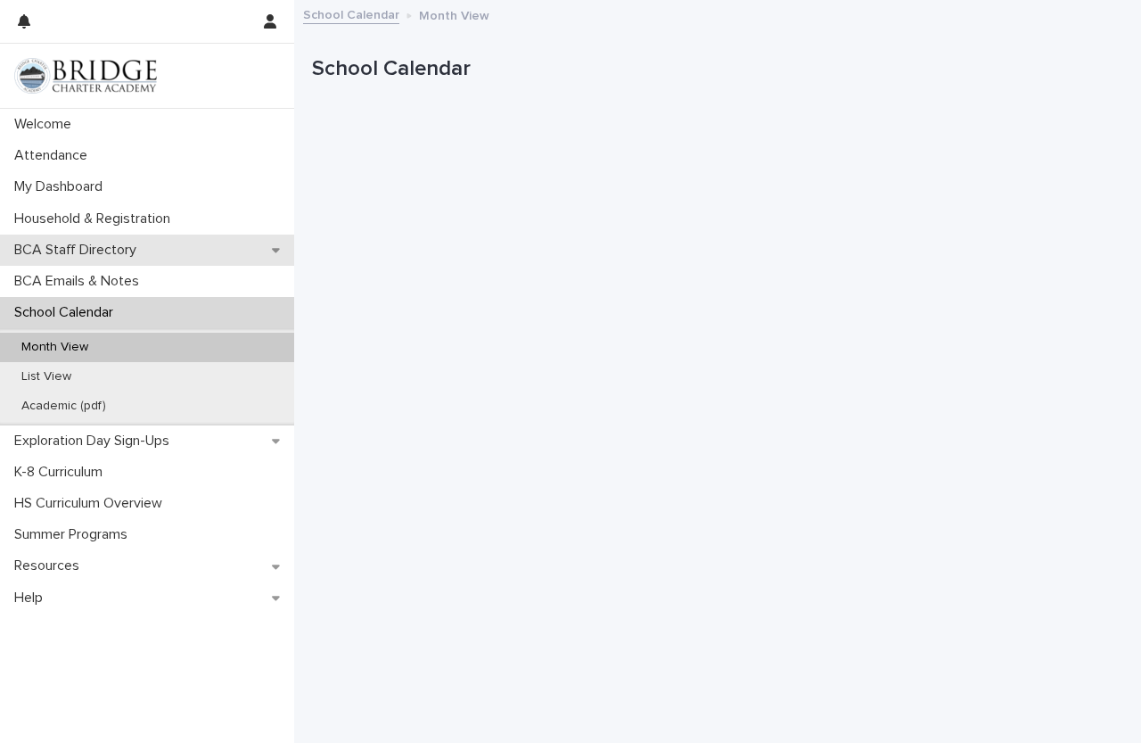
click at [241, 260] on div "BCA Staff Directory" at bounding box center [147, 250] width 294 height 31
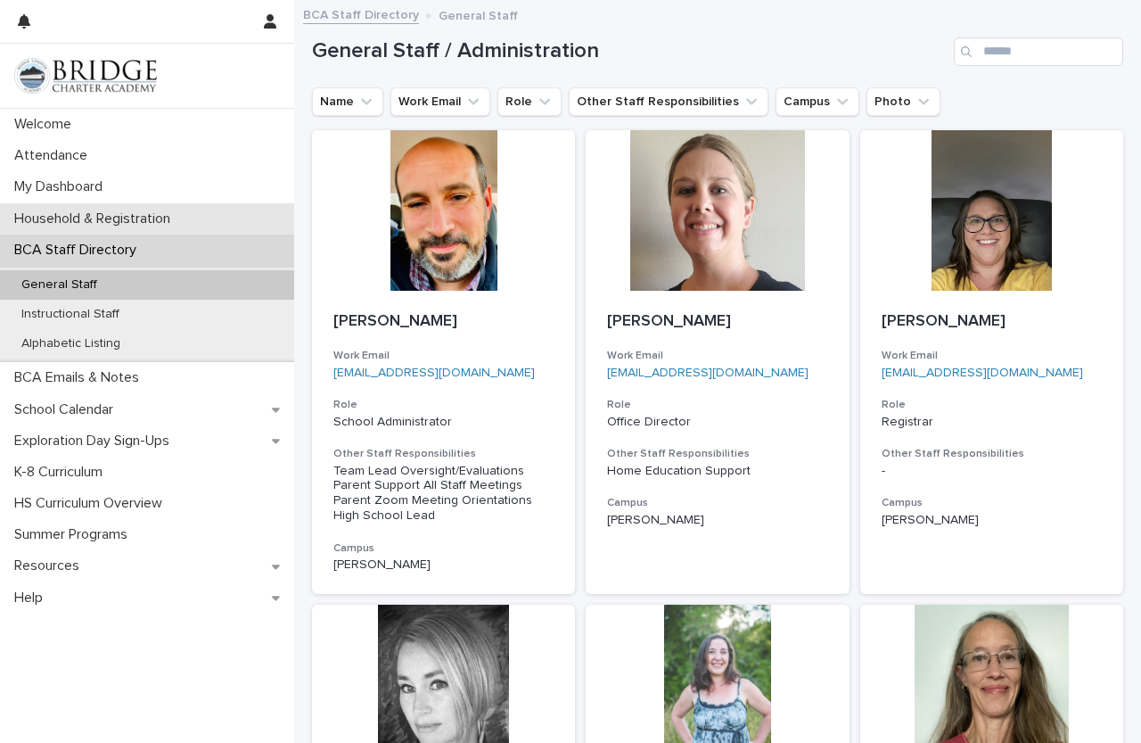
click at [268, 232] on div "Household & Registration" at bounding box center [147, 218] width 294 height 31
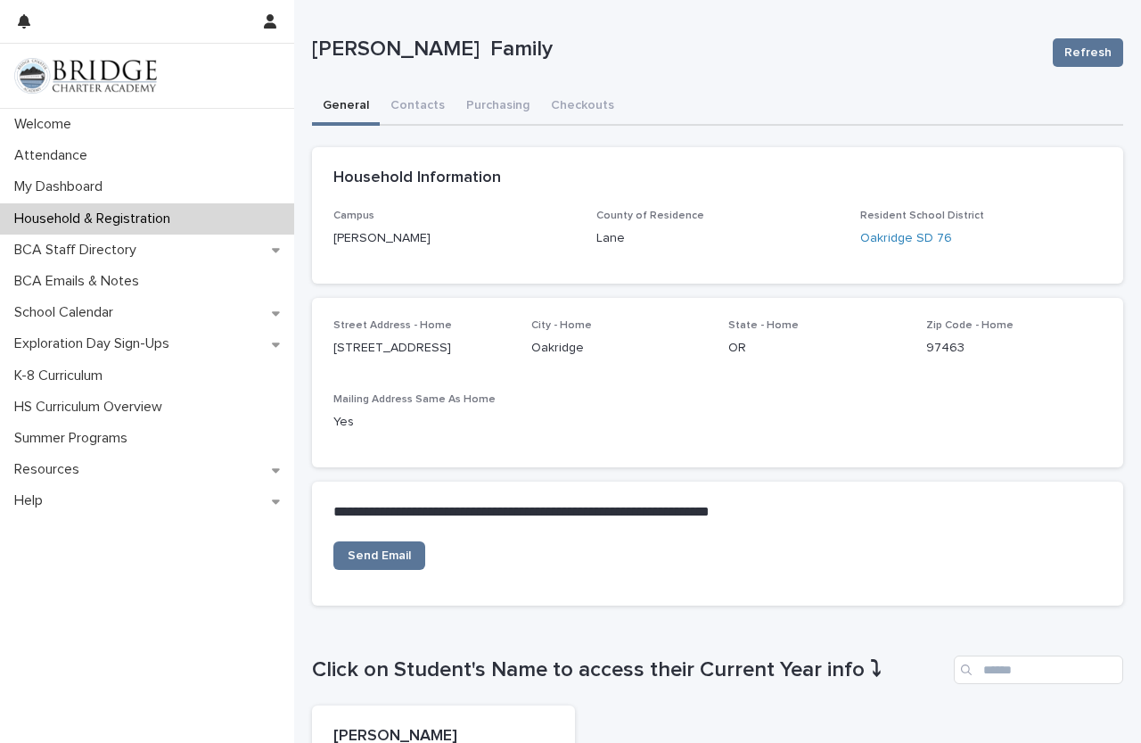
scroll to position [19, 0]
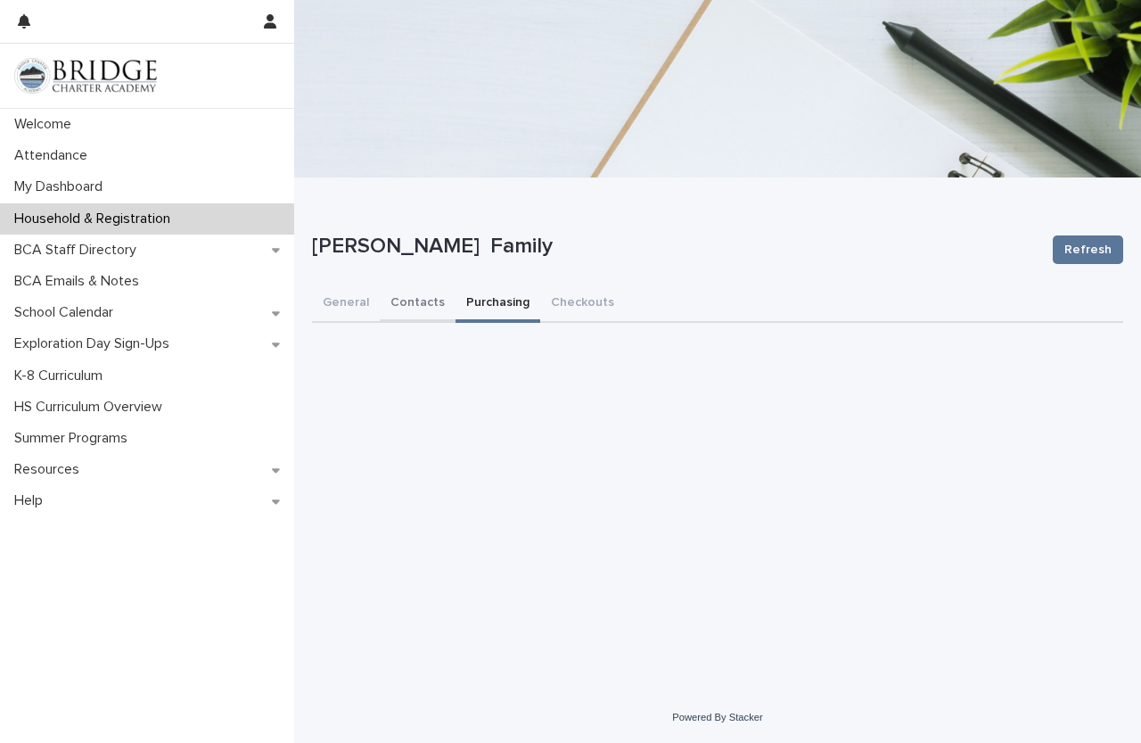
click at [437, 299] on button "Contacts" at bounding box center [418, 303] width 76 height 37
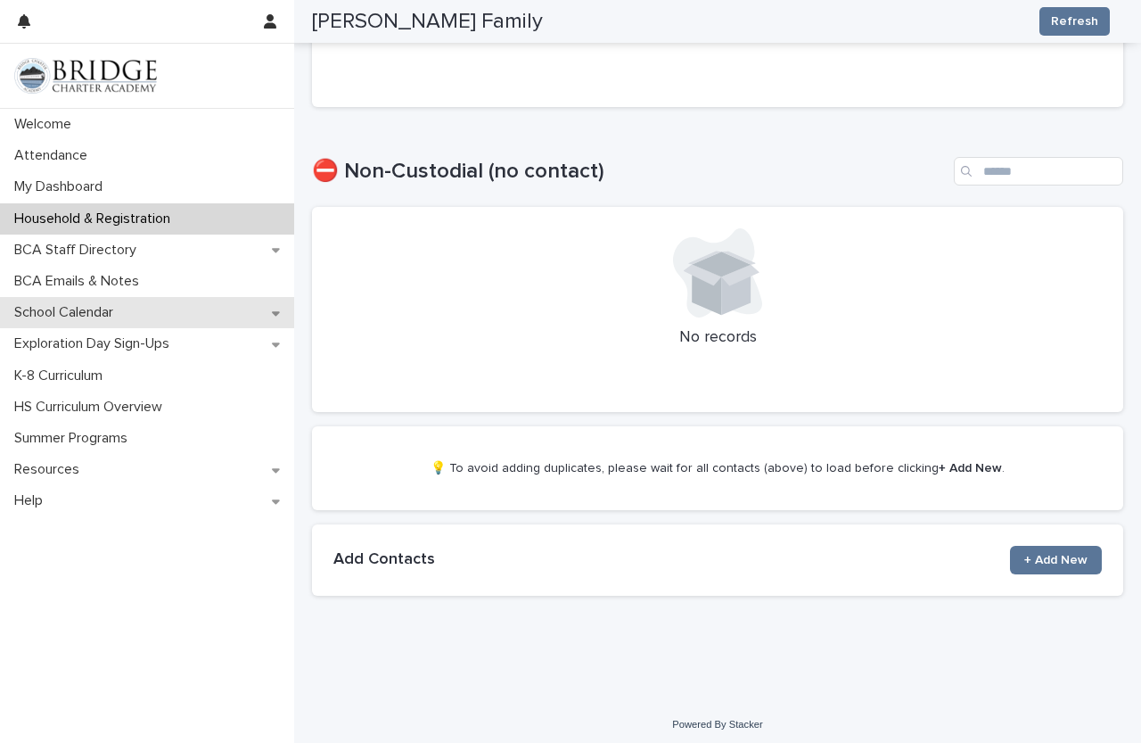
scroll to position [1092, 0]
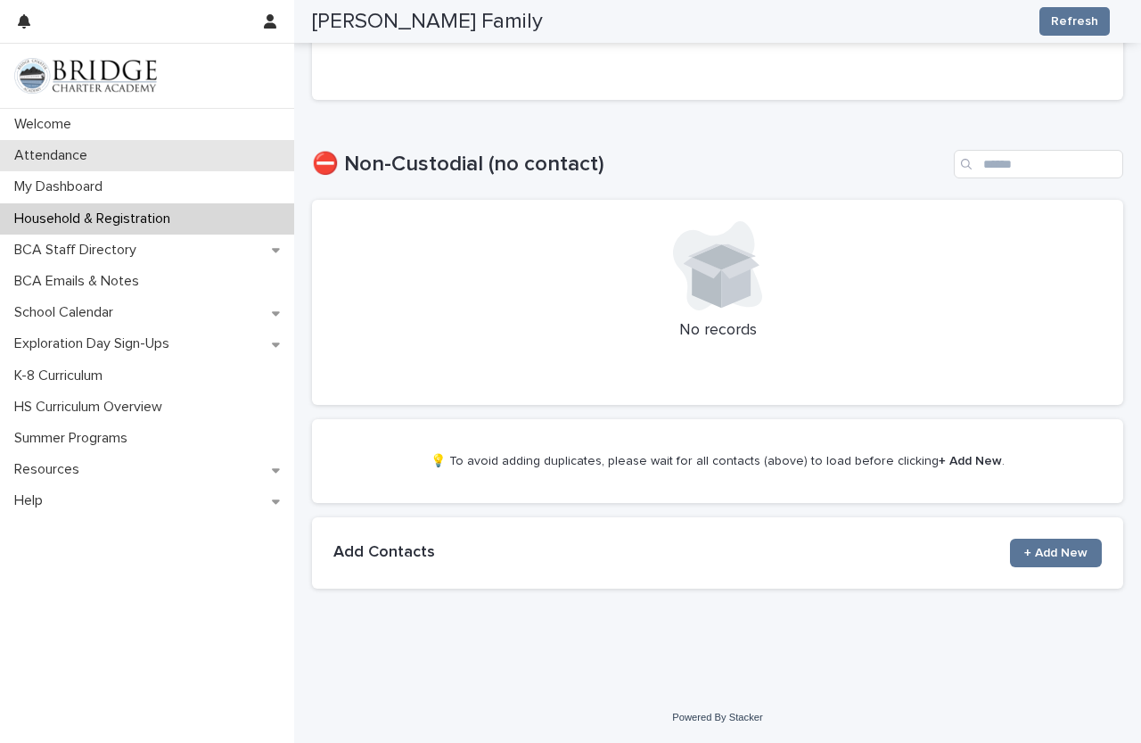
click at [158, 161] on div "Attendance" at bounding box center [147, 155] width 294 height 31
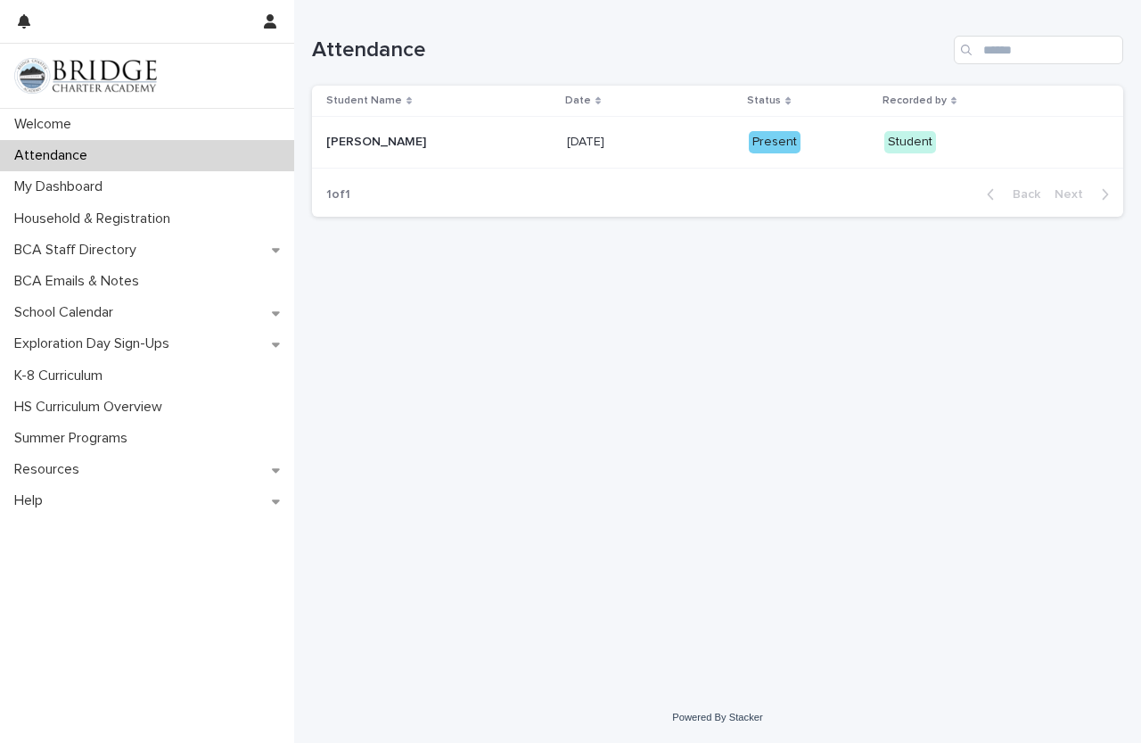
click at [180, 144] on div "Attendance" at bounding box center [147, 155] width 294 height 31
click at [213, 113] on div "Welcome" at bounding box center [147, 124] width 294 height 31
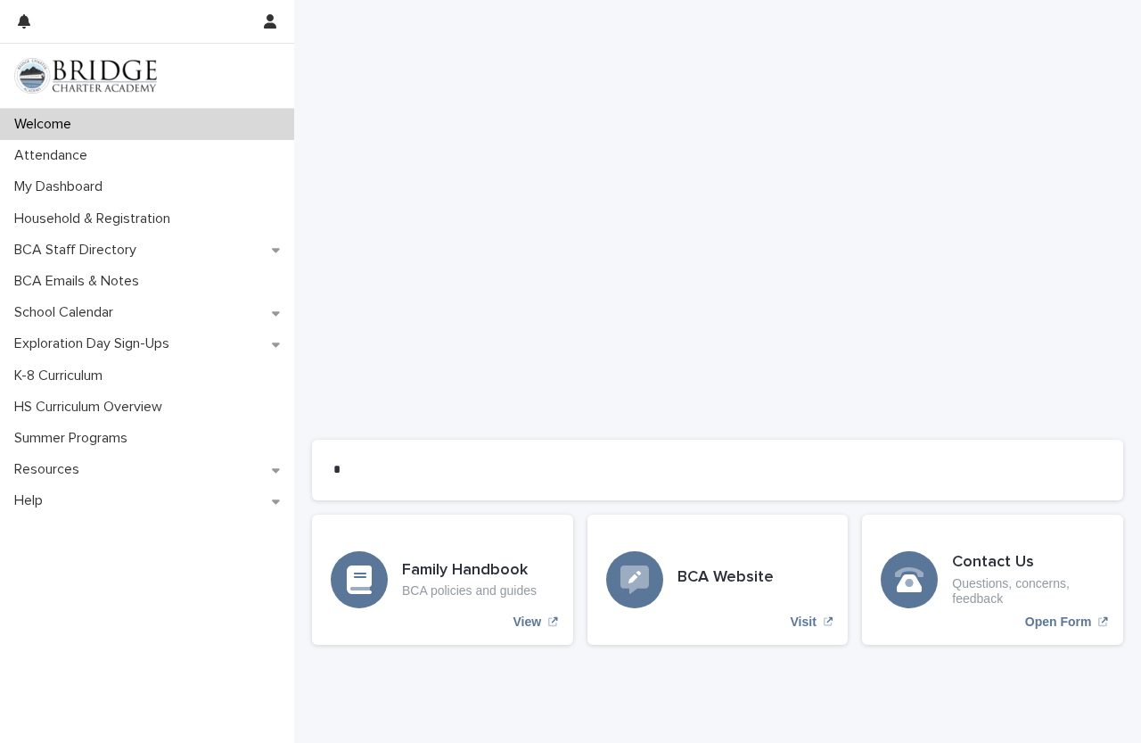
scroll to position [1311, 0]
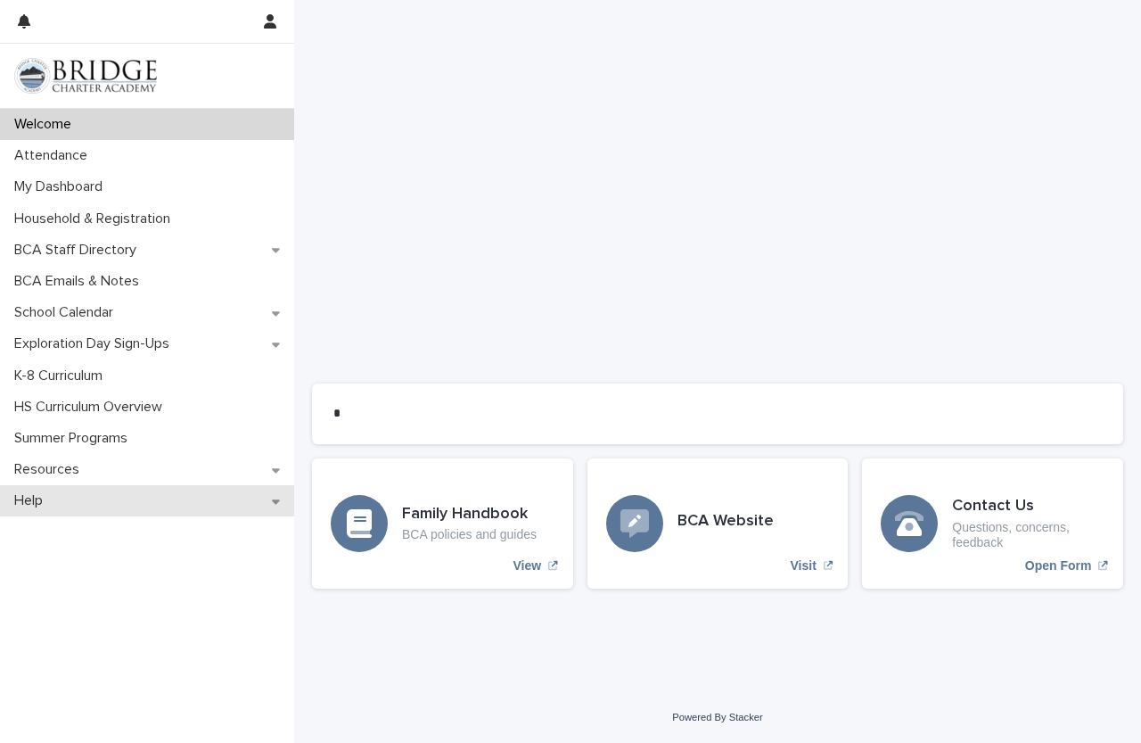
click at [37, 499] on p "Help" at bounding box center [32, 500] width 50 height 17
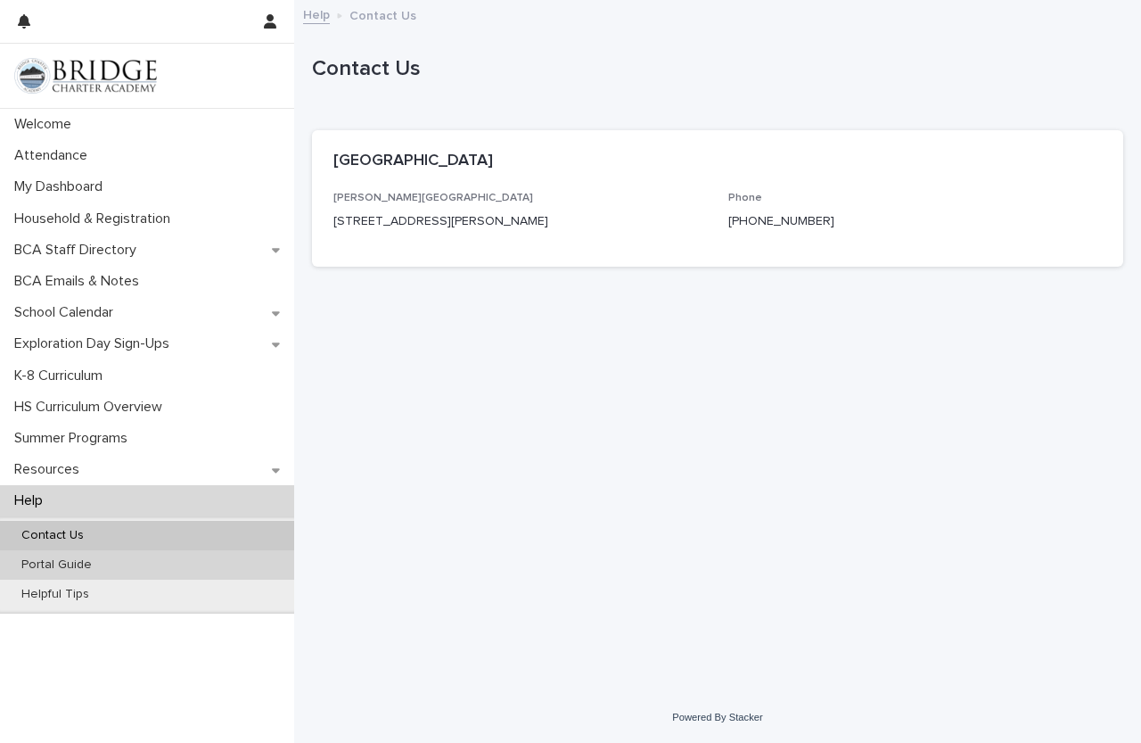
click at [97, 564] on p "Portal Guide" at bounding box center [56, 564] width 99 height 15
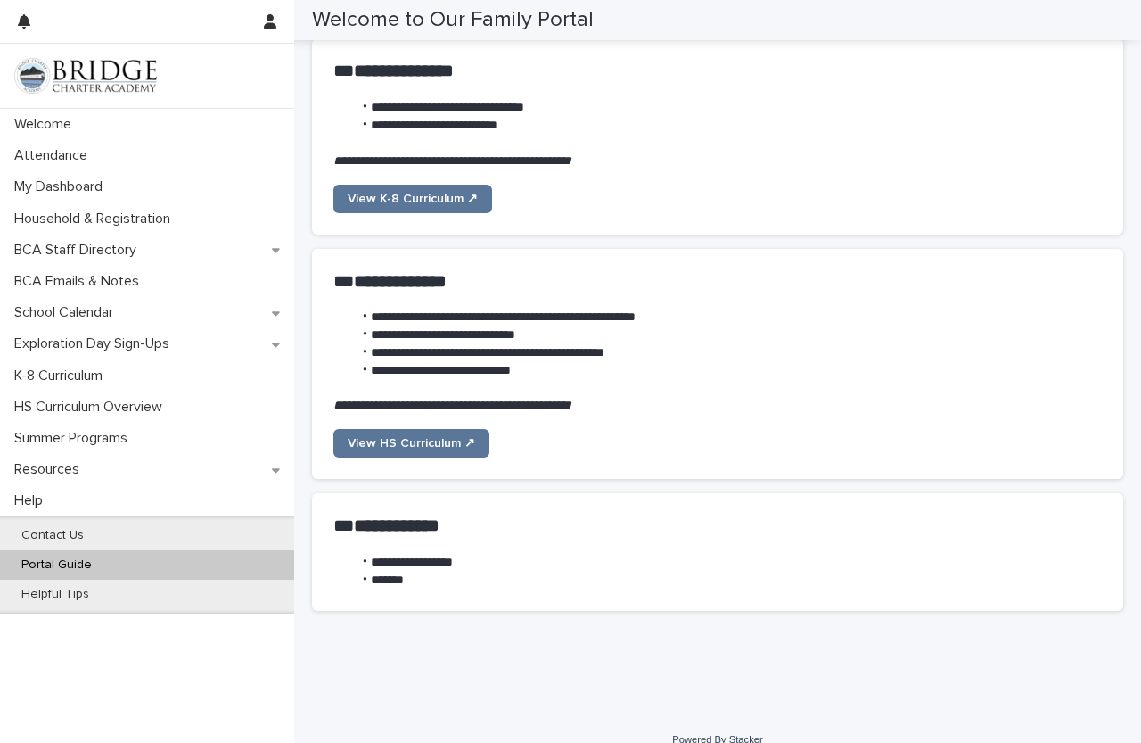
scroll to position [1293, 0]
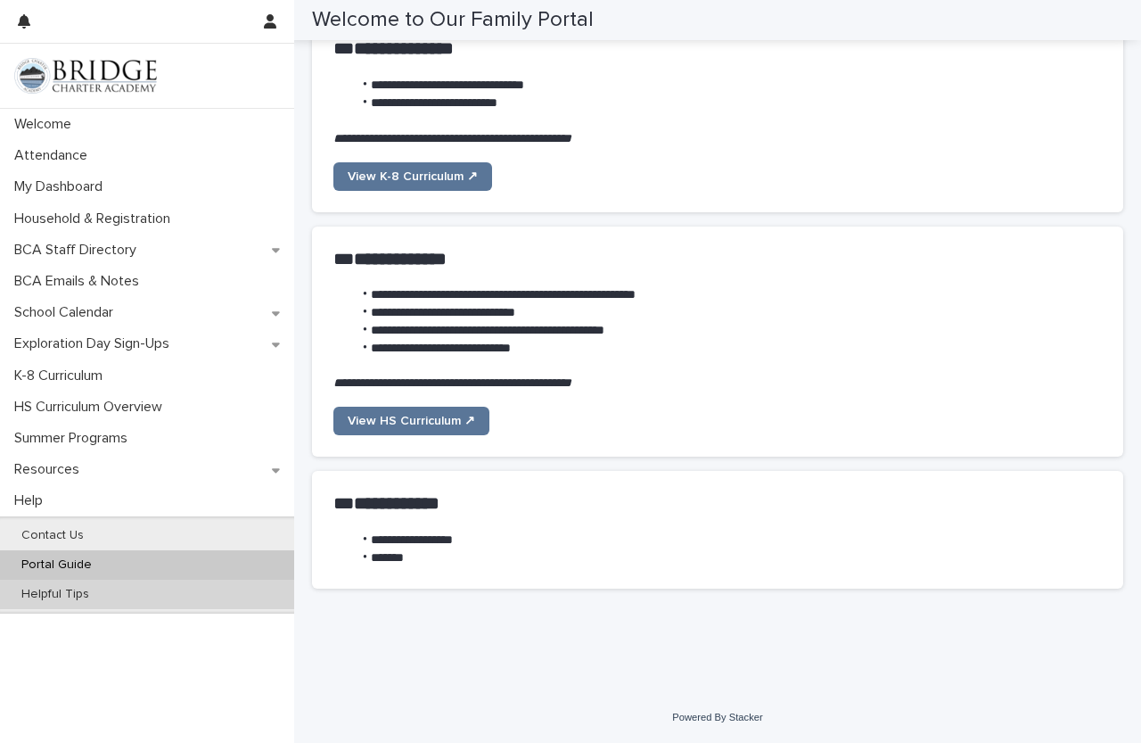
click at [149, 592] on div "Helpful Tips" at bounding box center [147, 594] width 294 height 29
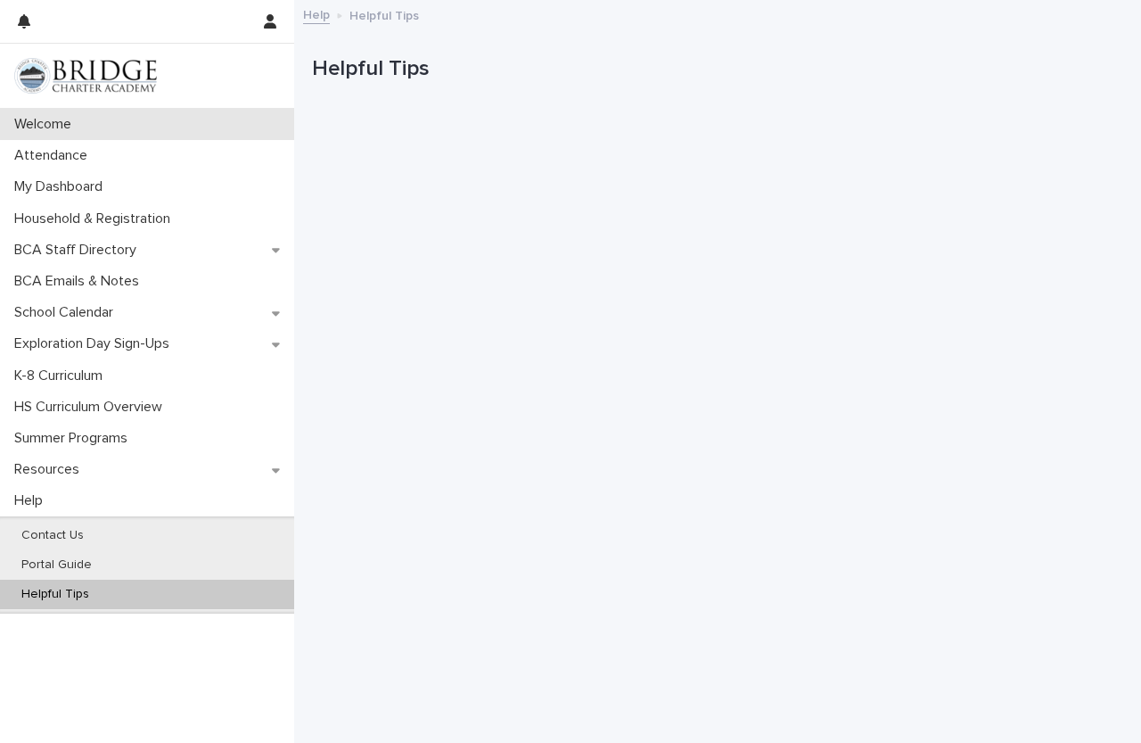
click at [78, 116] on p "Welcome" at bounding box center [46, 124] width 78 height 17
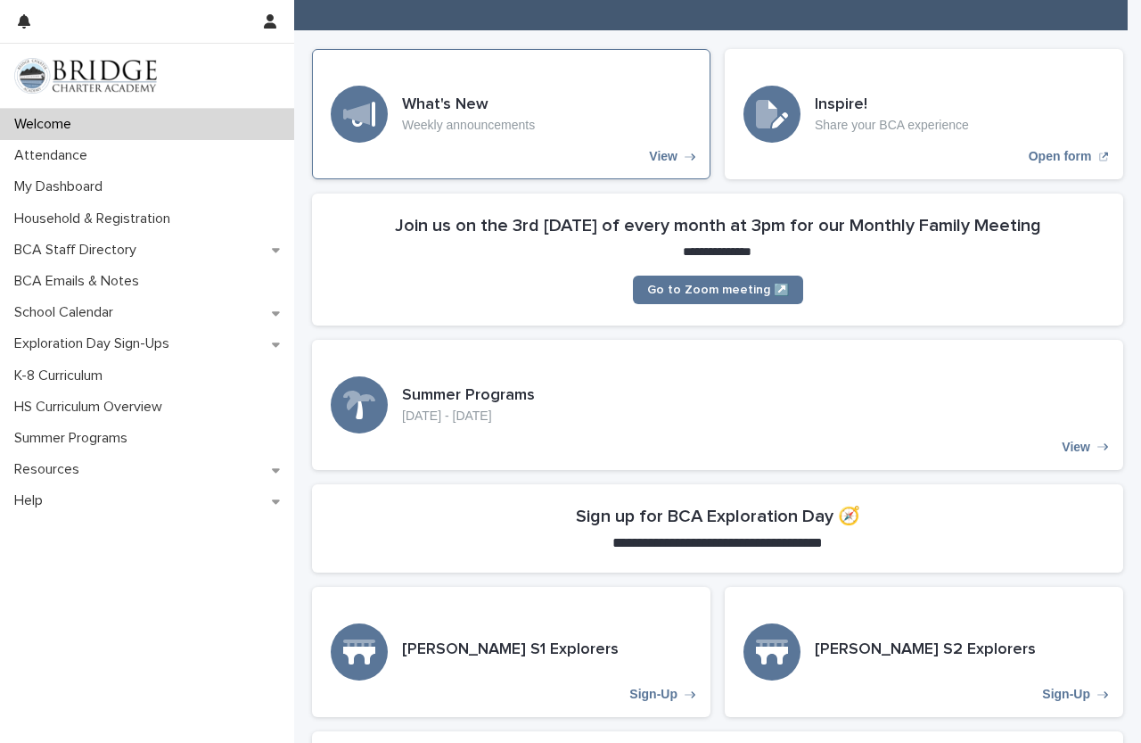
scroll to position [178, 0]
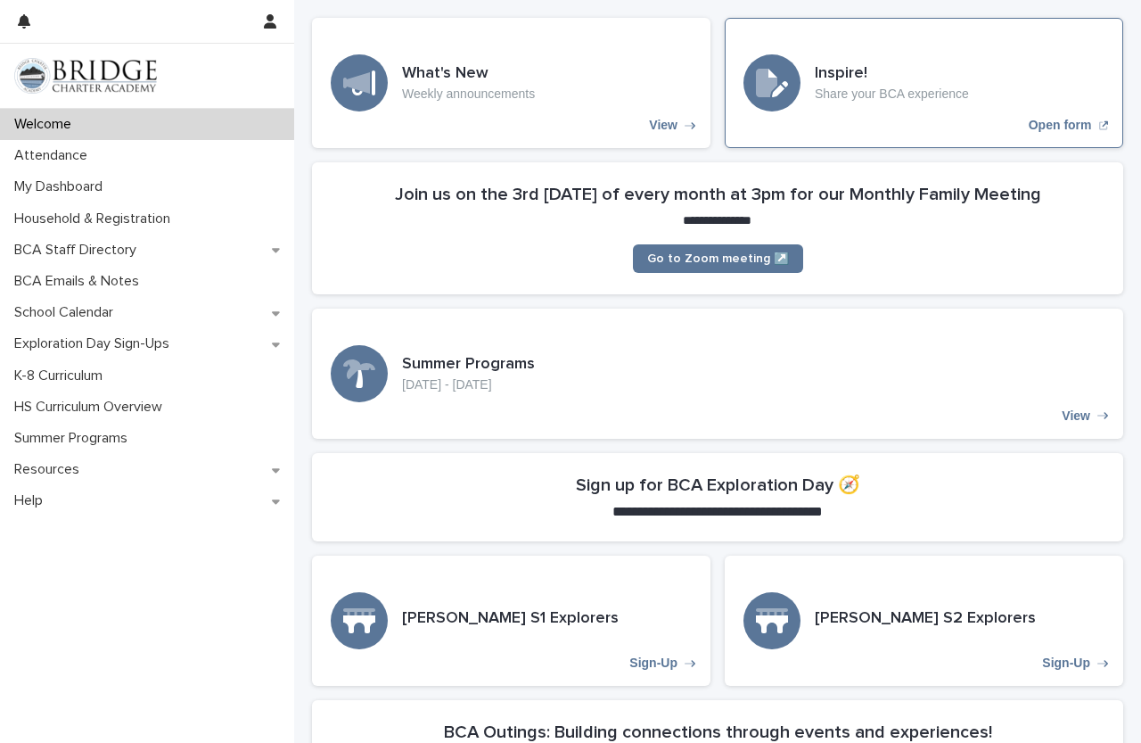
click at [906, 128] on div "Inspire! Share your BCA experience Open form" at bounding box center [924, 83] width 399 height 130
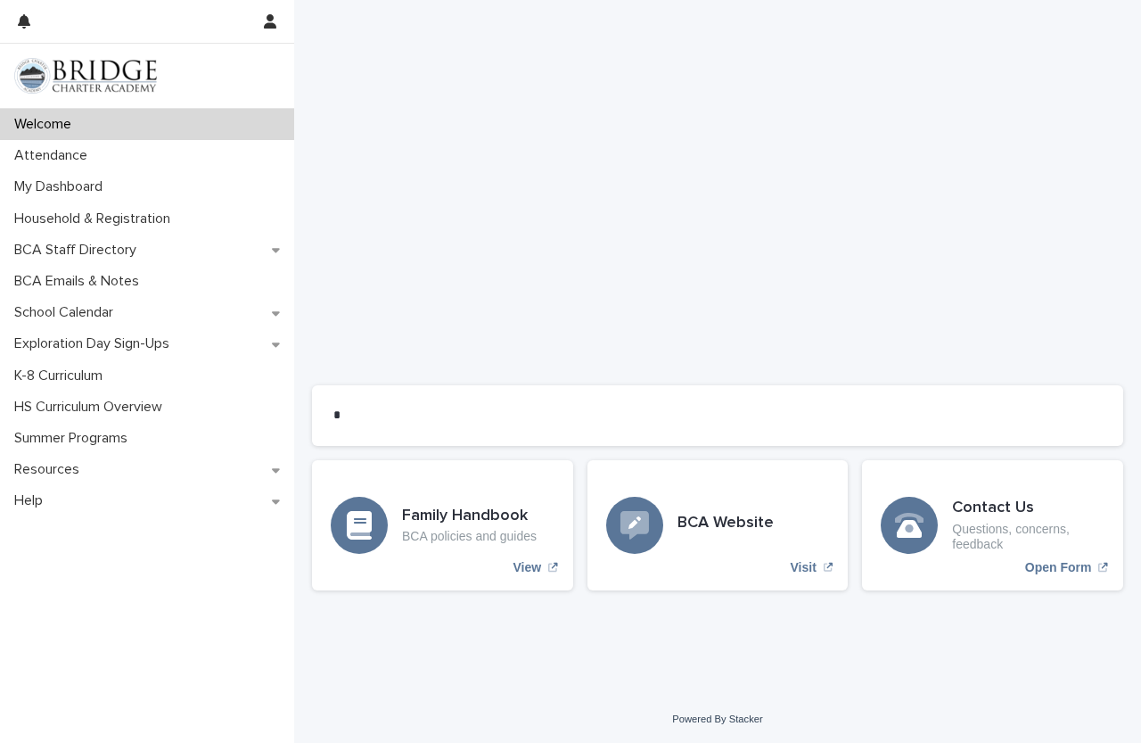
scroll to position [1311, 0]
click at [438, 525] on div "Family Handbook BCA policies and guides" at bounding box center [469, 523] width 135 height 37
